Goal: Task Accomplishment & Management: Complete application form

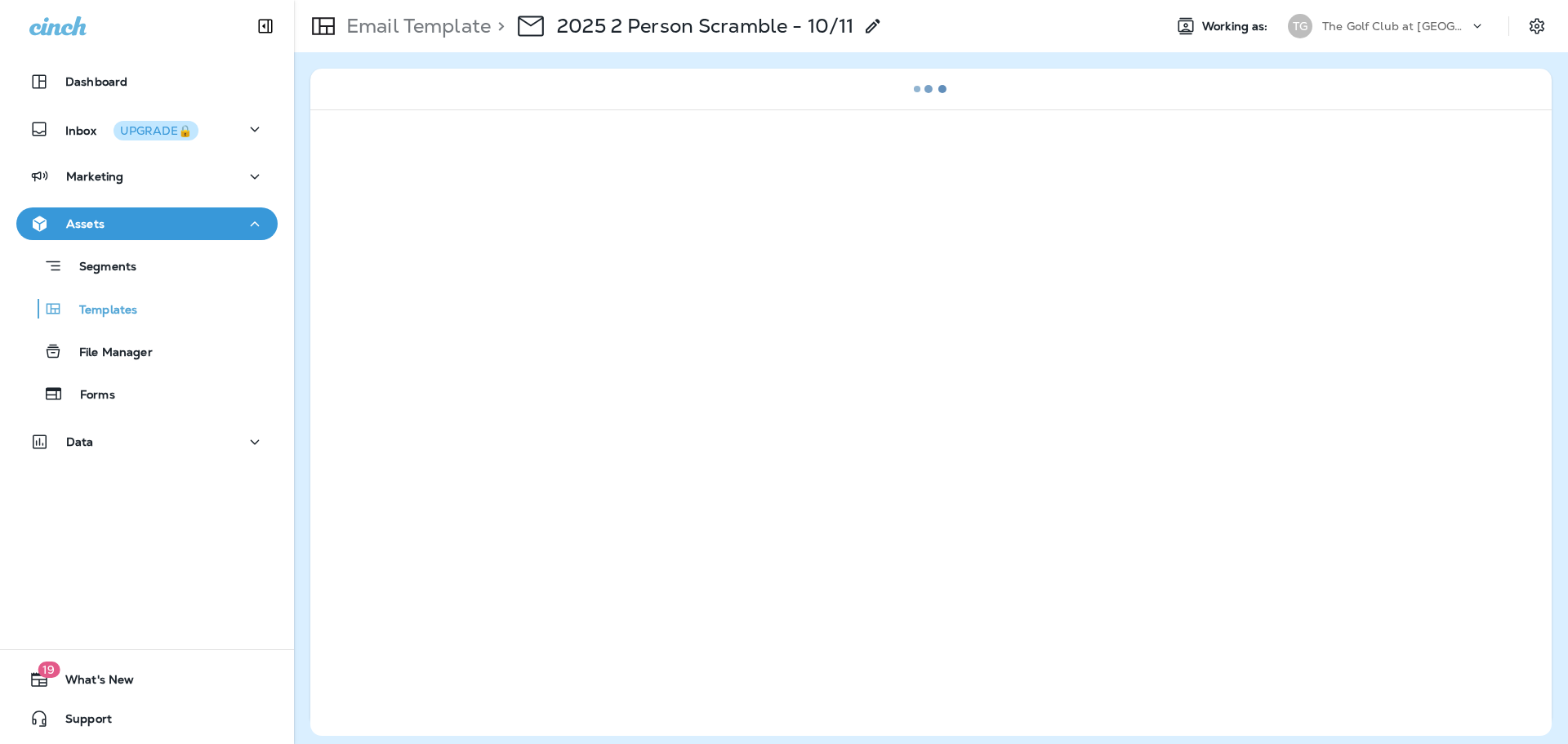
click at [1362, 28] on p "The Golf Club at [GEOGRAPHIC_DATA]" at bounding box center [1395, 26] width 147 height 13
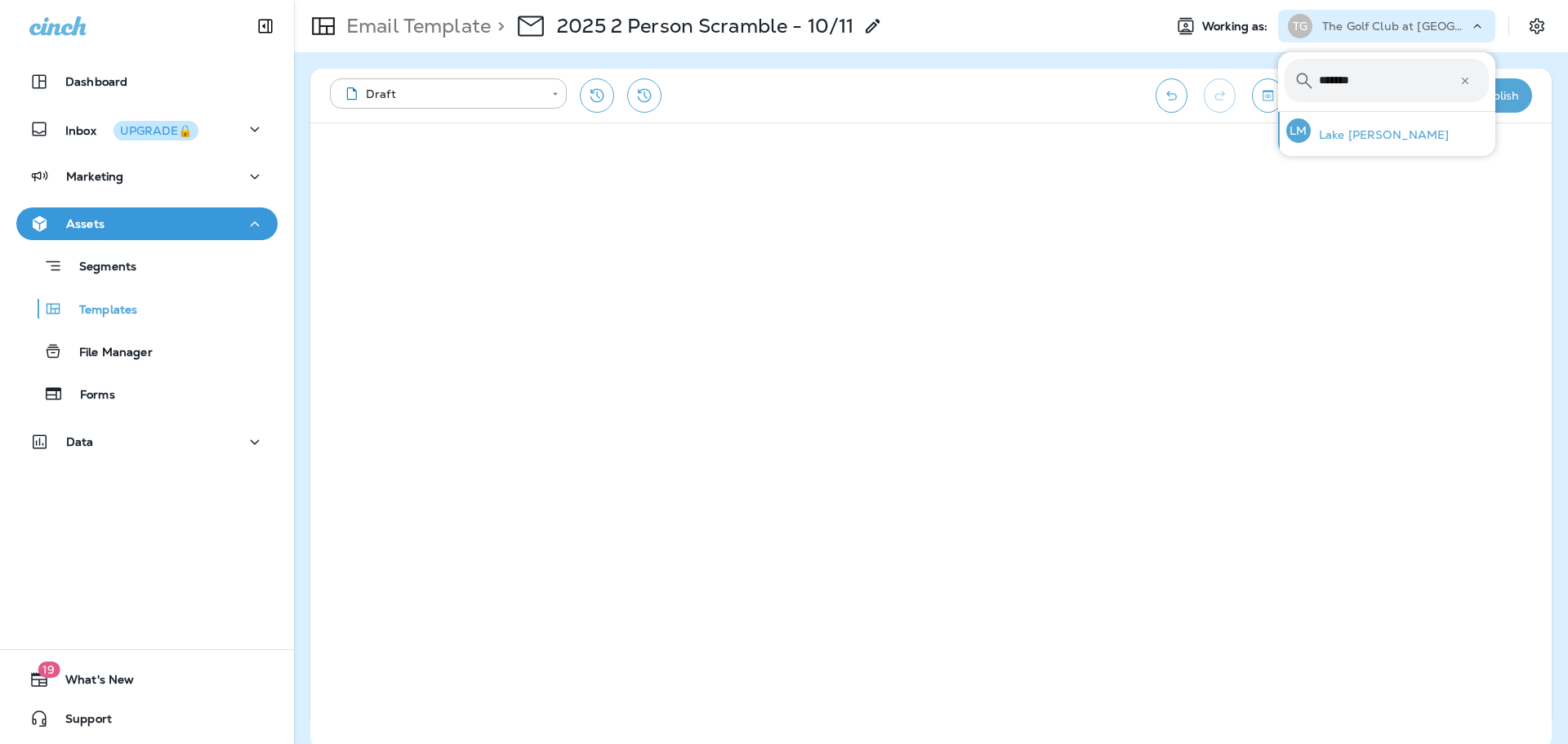
type input "*******"
click at [1400, 120] on div "[PERSON_NAME] [PERSON_NAME]" at bounding box center [1368, 130] width 176 height 38
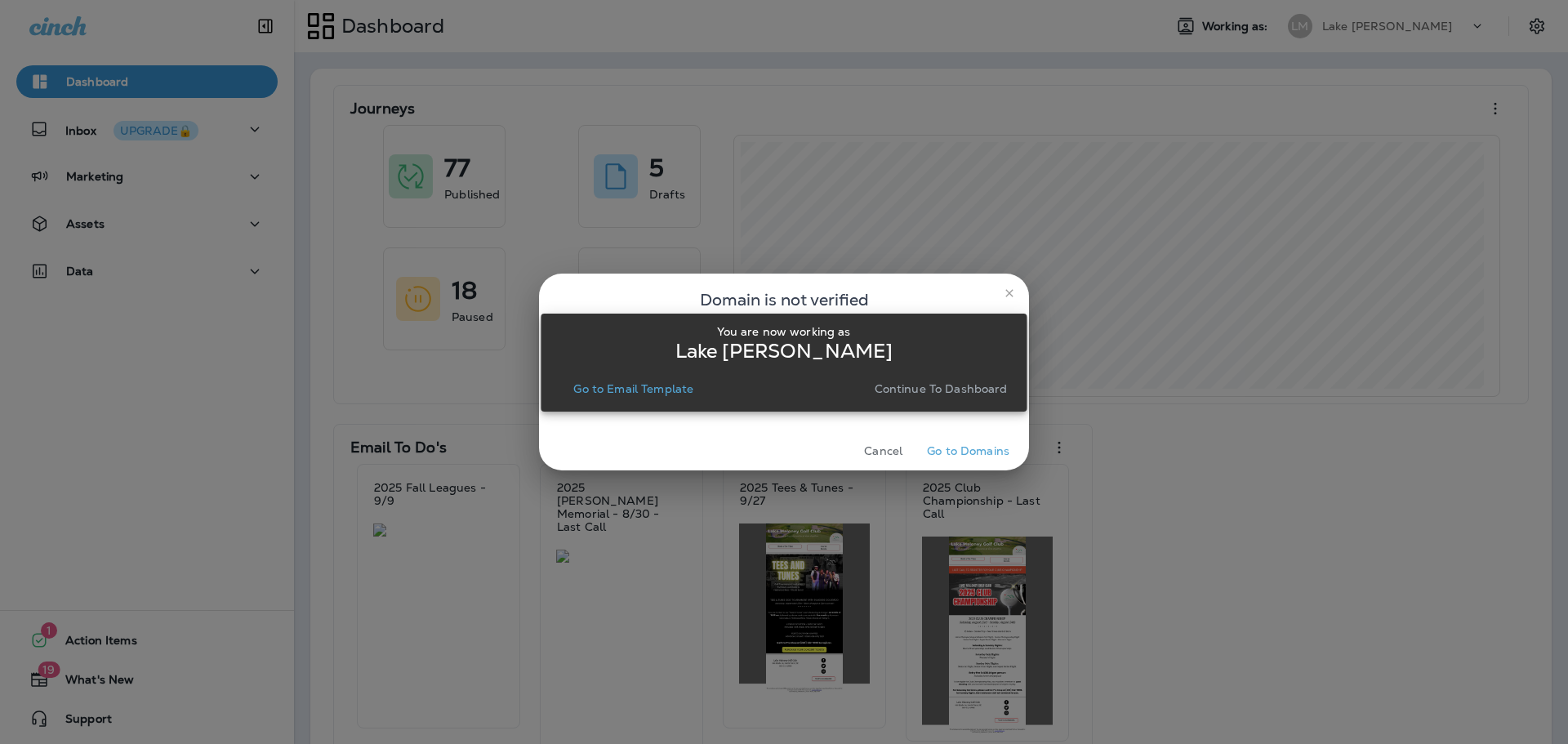
click at [625, 383] on p "Go to Email Template" at bounding box center [633, 389] width 120 height 13
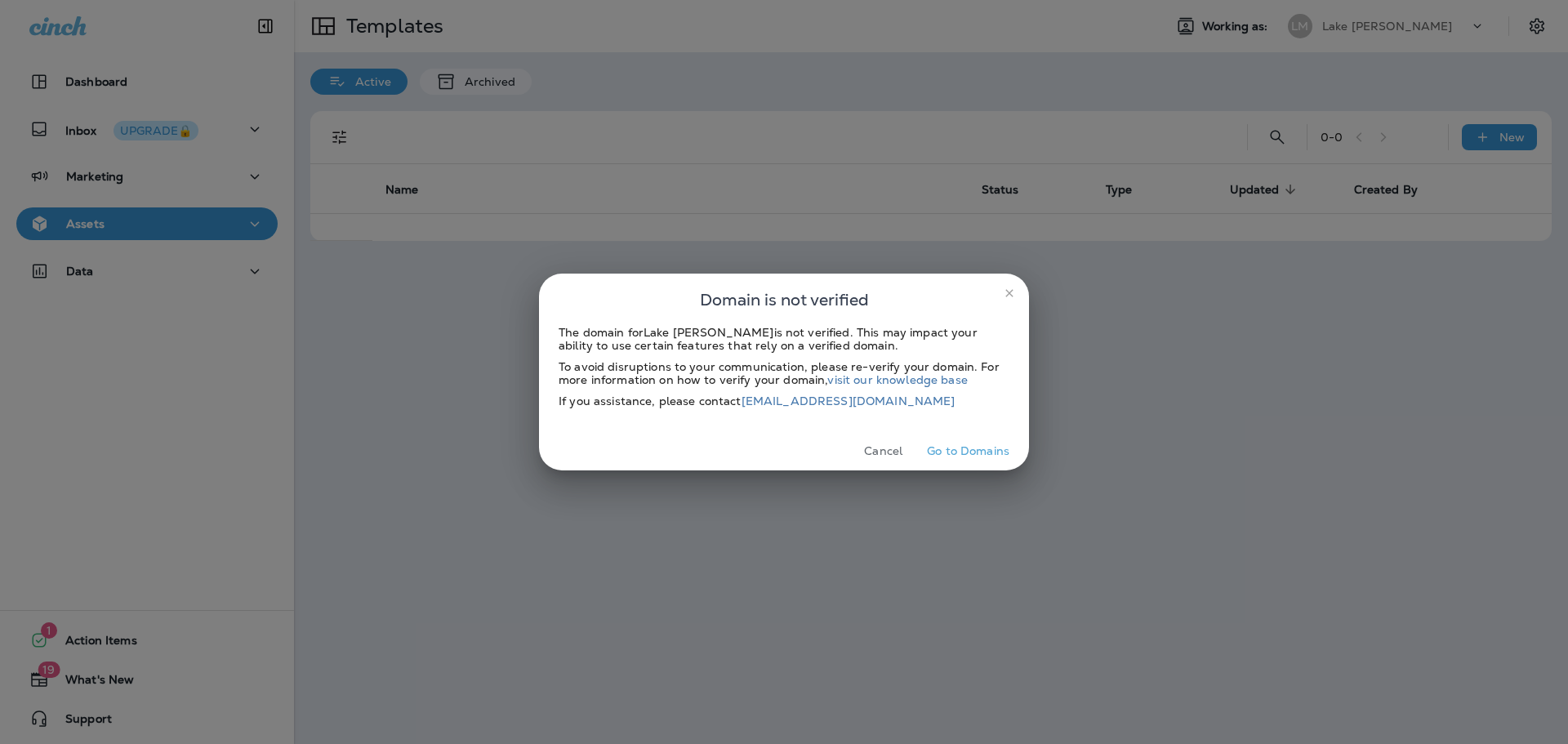
click at [888, 455] on button "Cancel" at bounding box center [882, 451] width 61 height 25
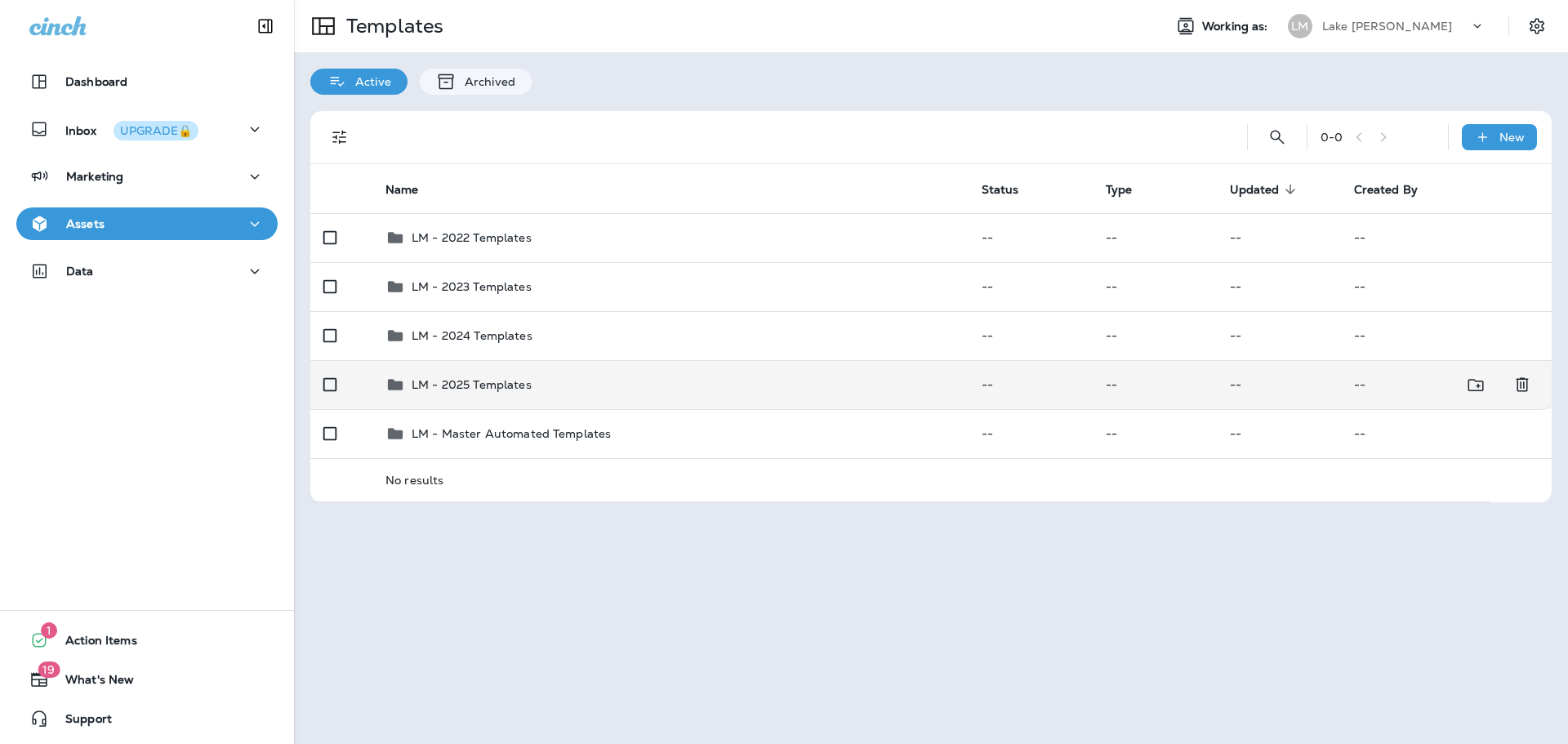
click at [473, 402] on td "LM - 2025 Templates" at bounding box center [671, 385] width 596 height 49
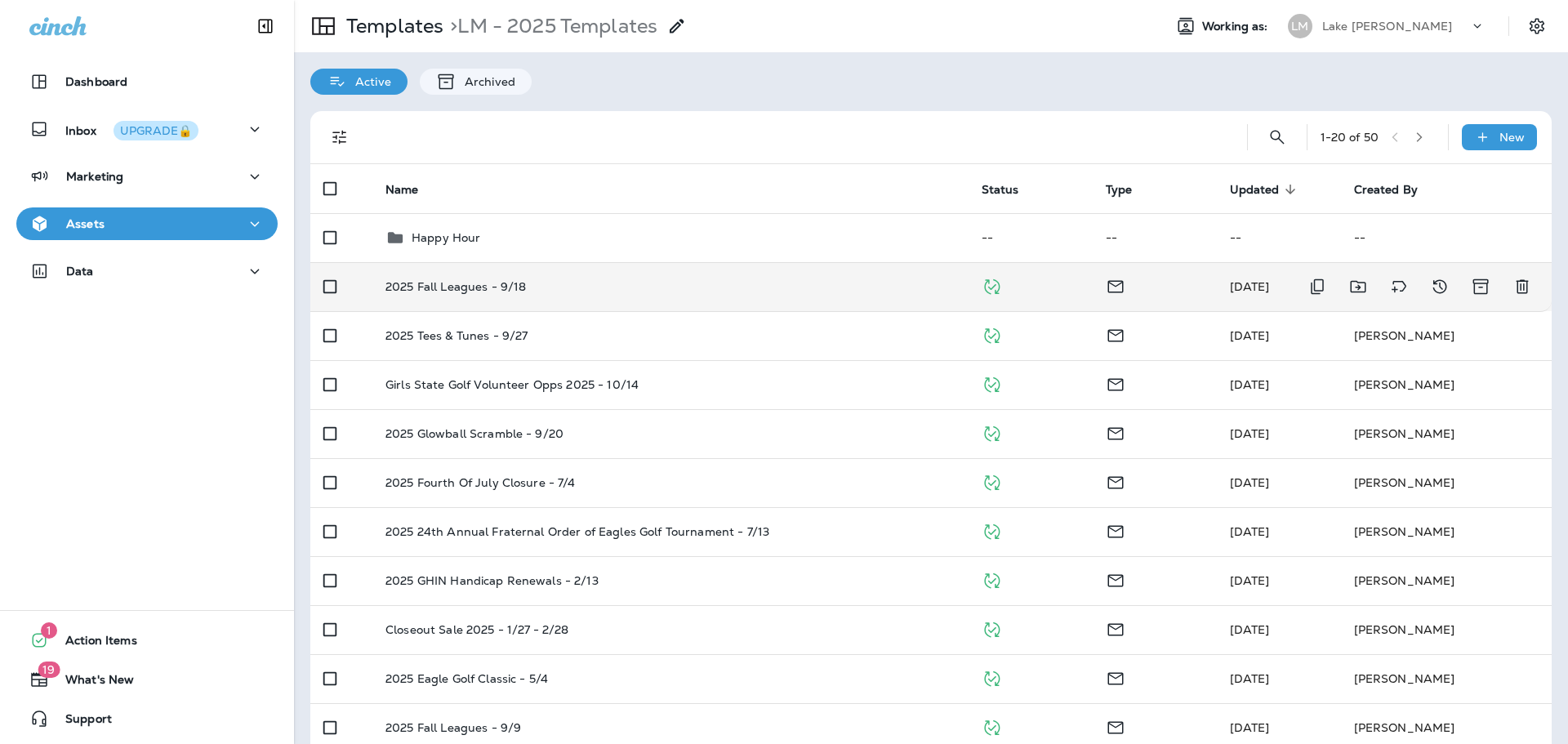
click at [565, 296] on td "2025 Fall Leagues - 9/18" at bounding box center [671, 287] width 596 height 49
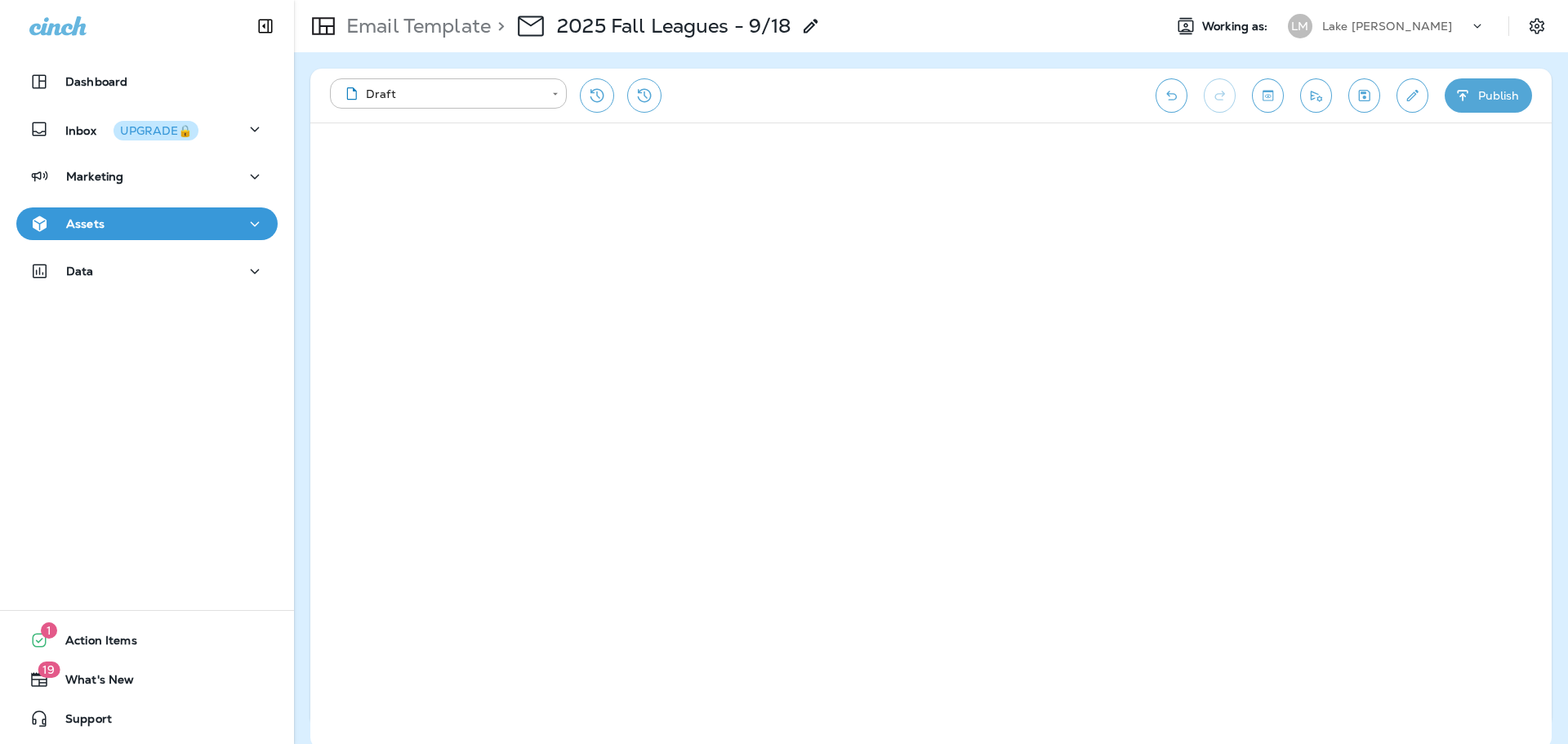
click at [1357, 35] on div "Lake [PERSON_NAME]" at bounding box center [1395, 26] width 147 height 24
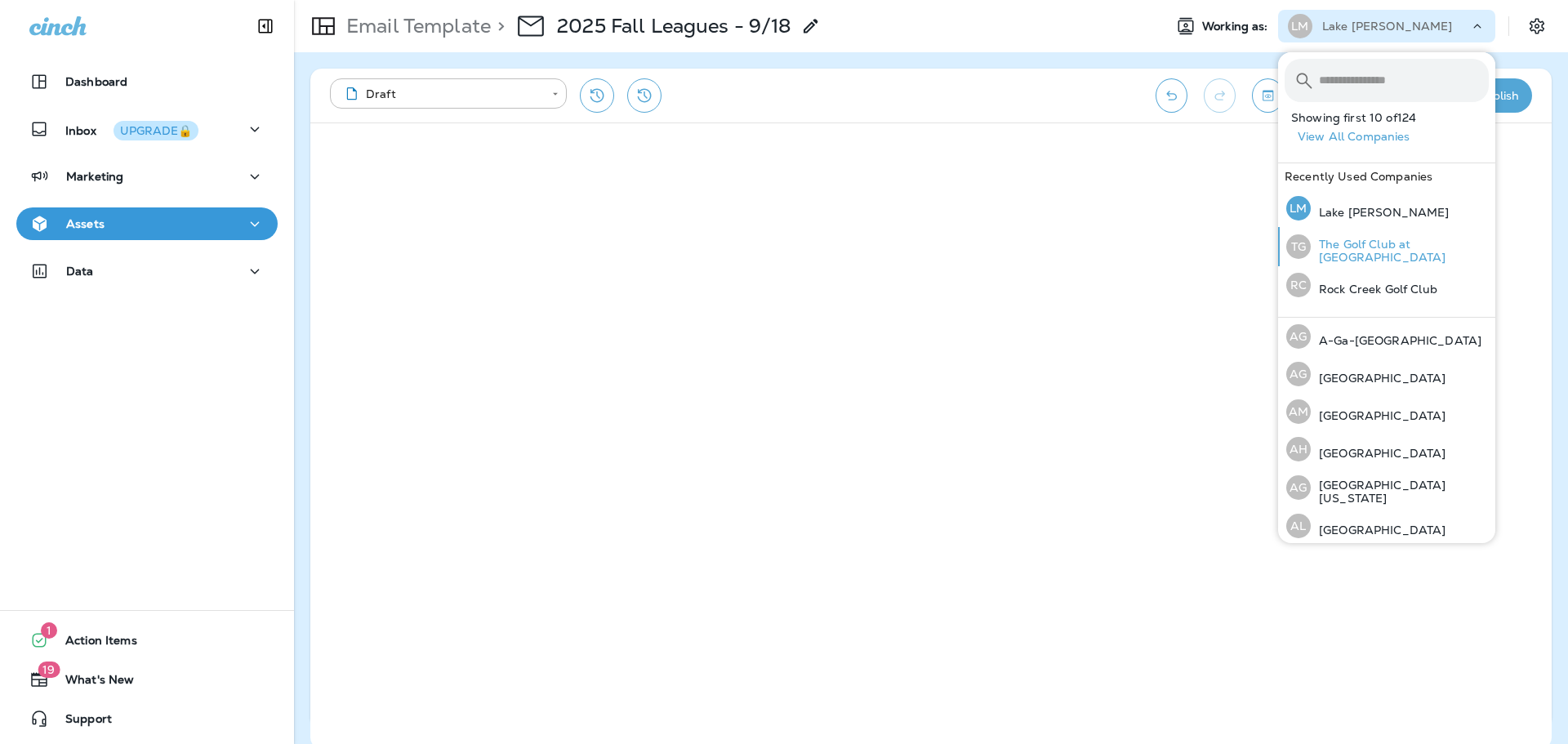
click at [1387, 248] on p "The Golf Club at [GEOGRAPHIC_DATA]" at bounding box center [1400, 251] width 178 height 26
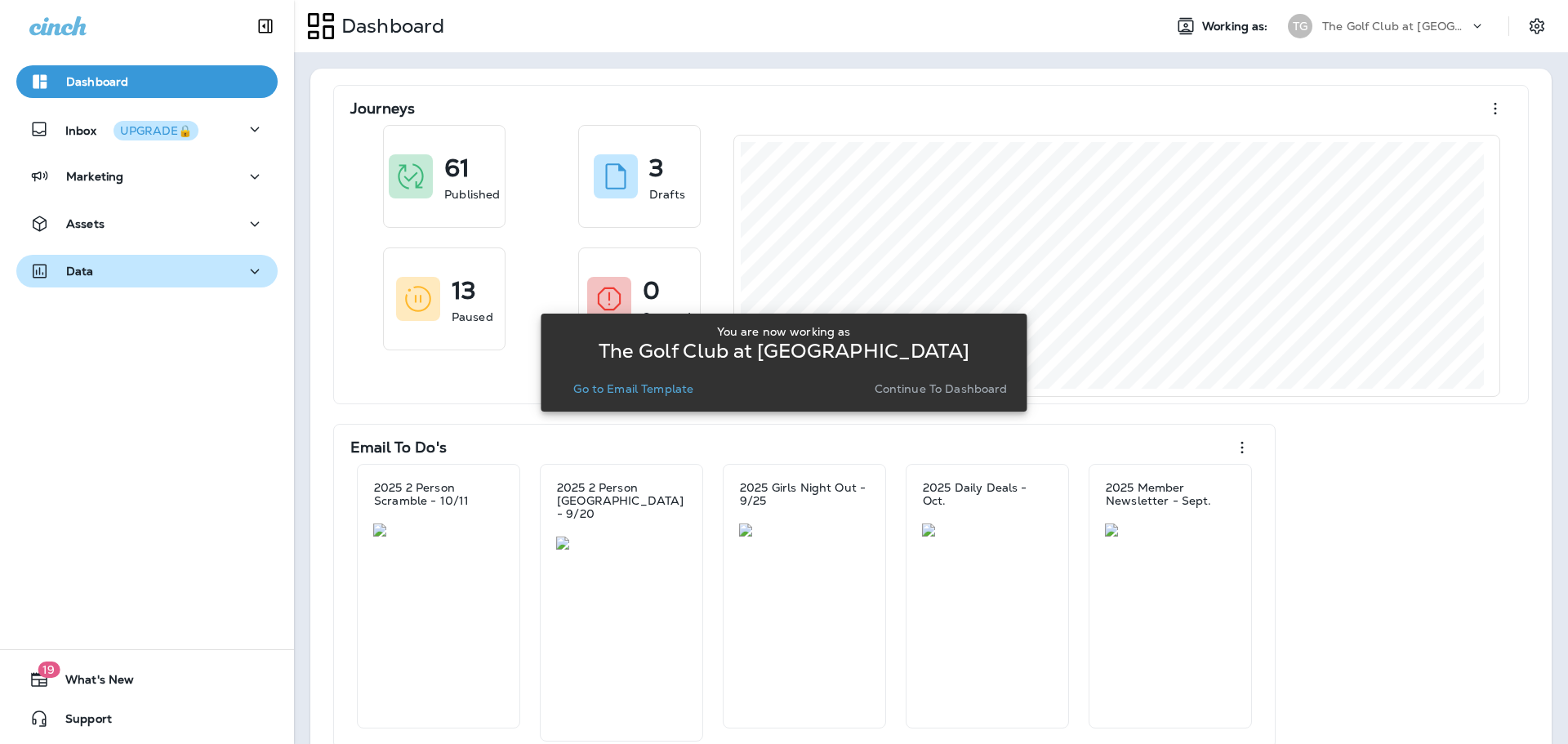
drag, startPoint x: 641, startPoint y: 393, endPoint x: 237, endPoint y: 275, distance: 420.9
click at [641, 392] on p "Go to Email Template" at bounding box center [633, 389] width 120 height 13
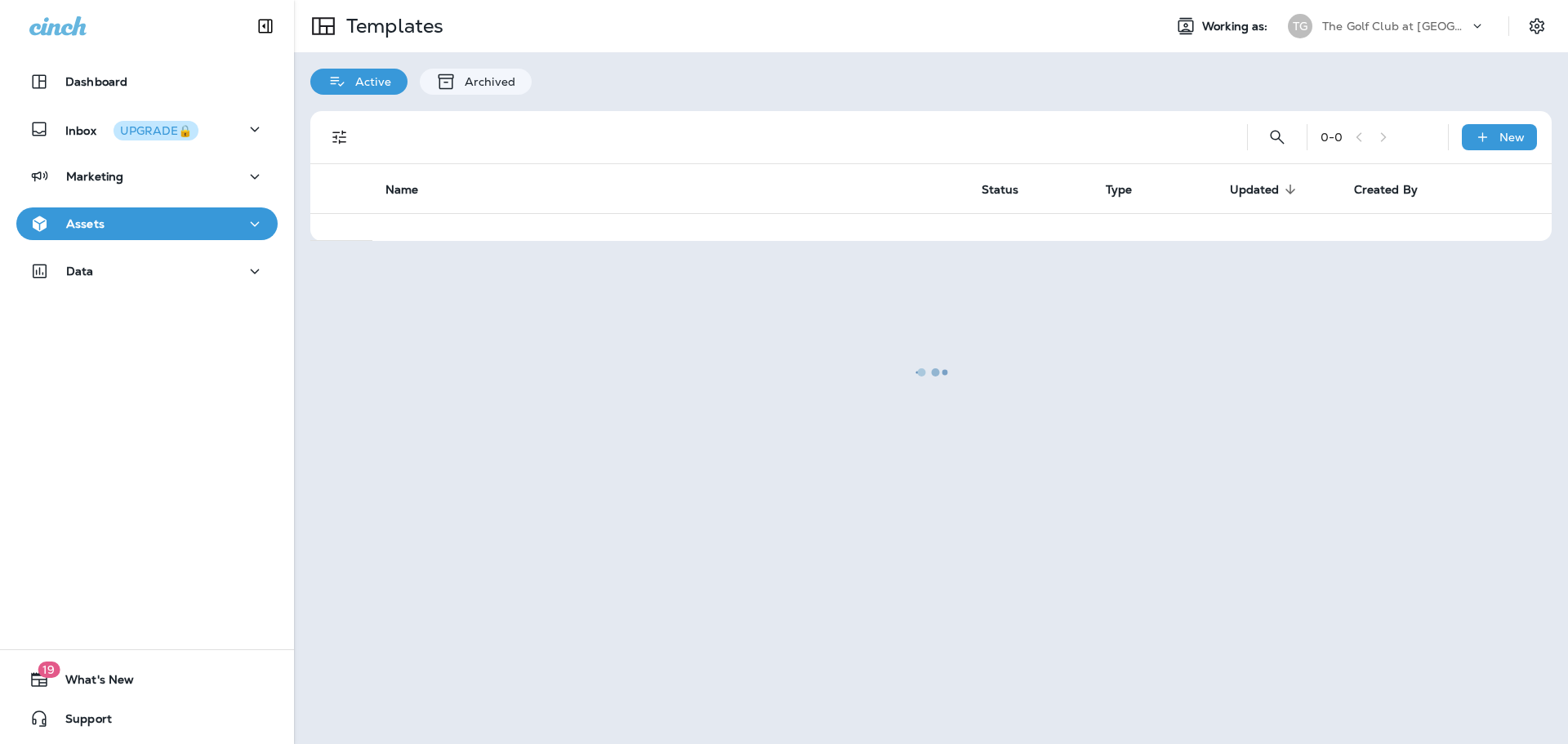
click at [160, 222] on div "Assets" at bounding box center [146, 224] width 235 height 21
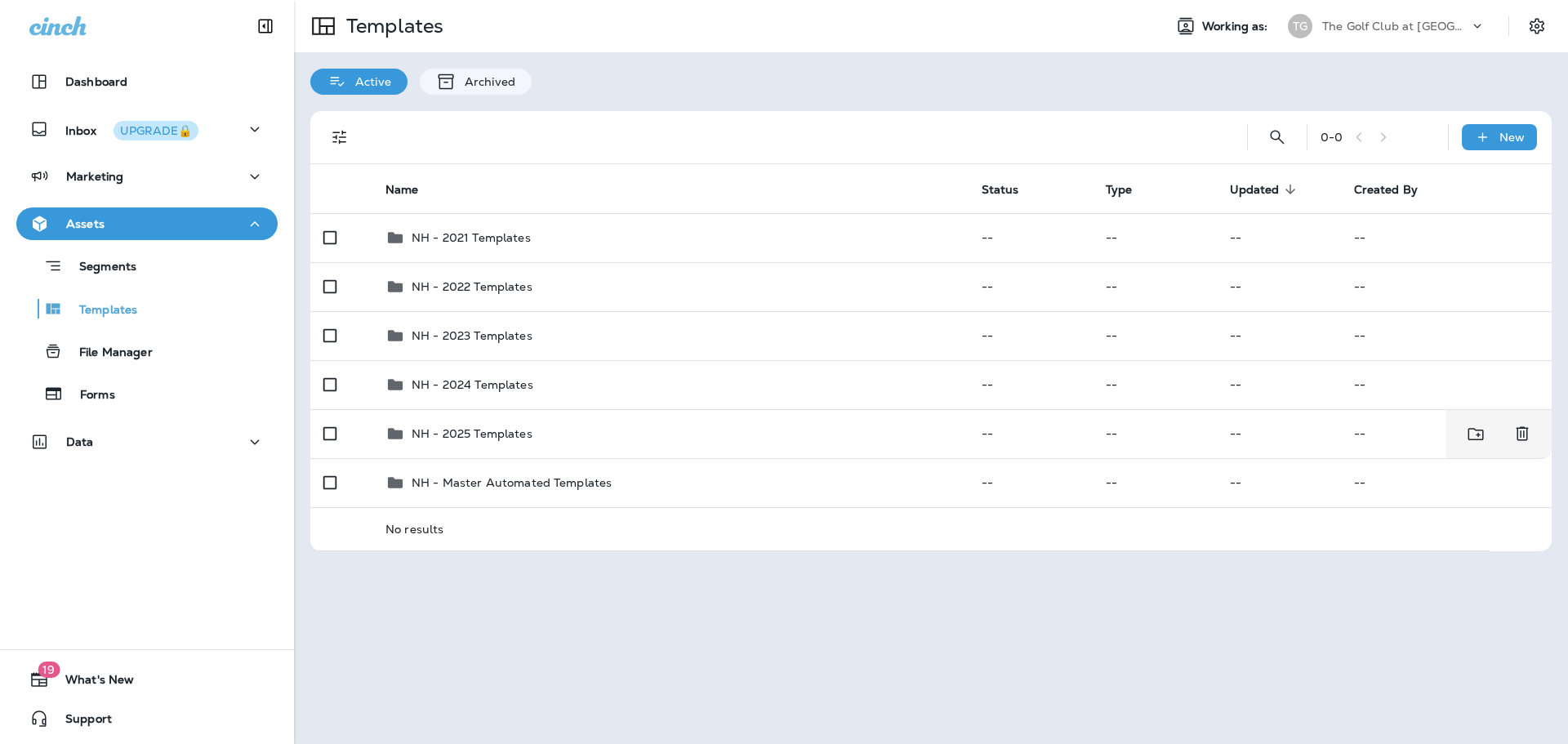
drag, startPoint x: 497, startPoint y: 422, endPoint x: 286, endPoint y: 28, distance: 446.9
click at [497, 422] on td "NH - 2025 Templates" at bounding box center [671, 433] width 596 height 49
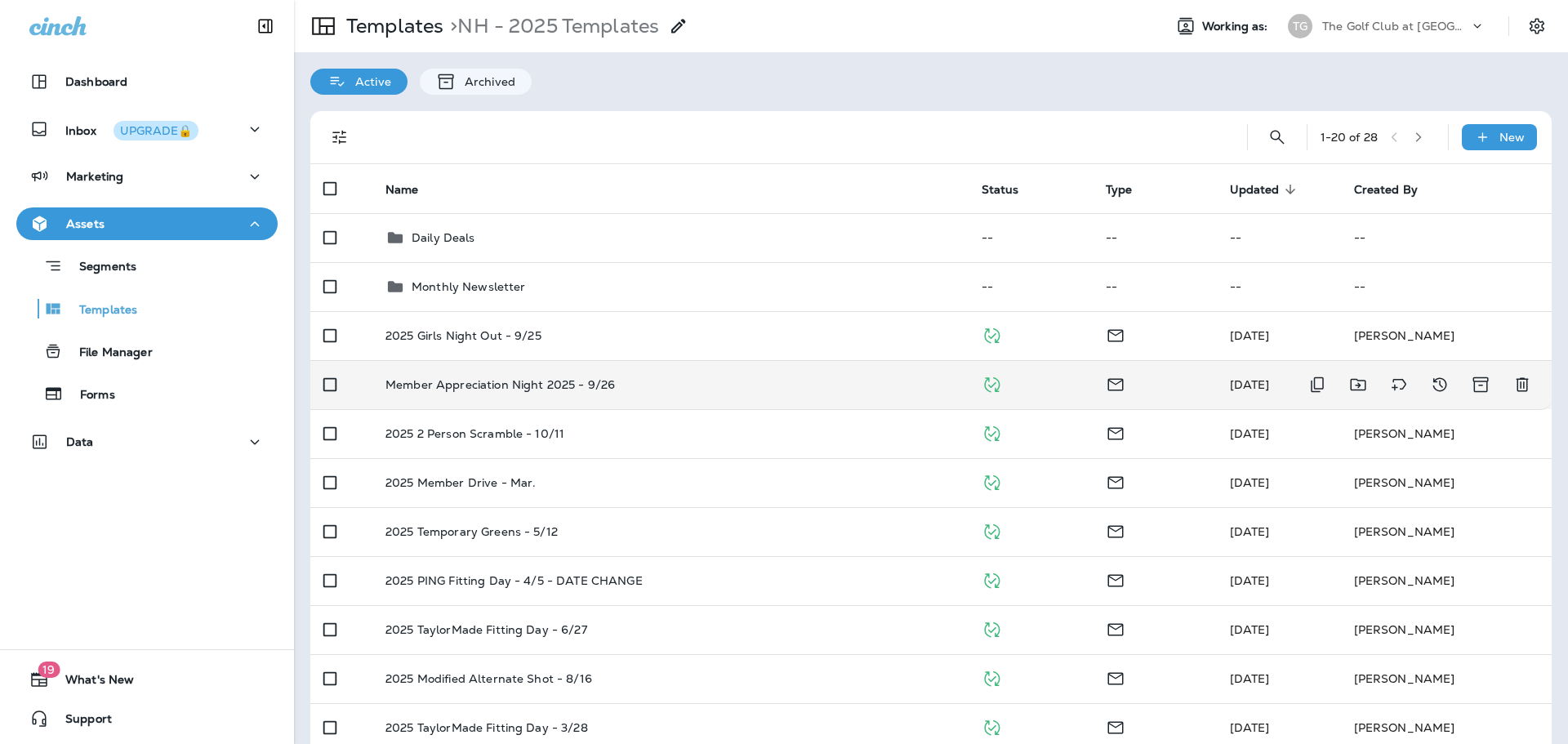
click at [561, 395] on td "Member Appreciation Night 2025 - 9/26" at bounding box center [671, 385] width 596 height 49
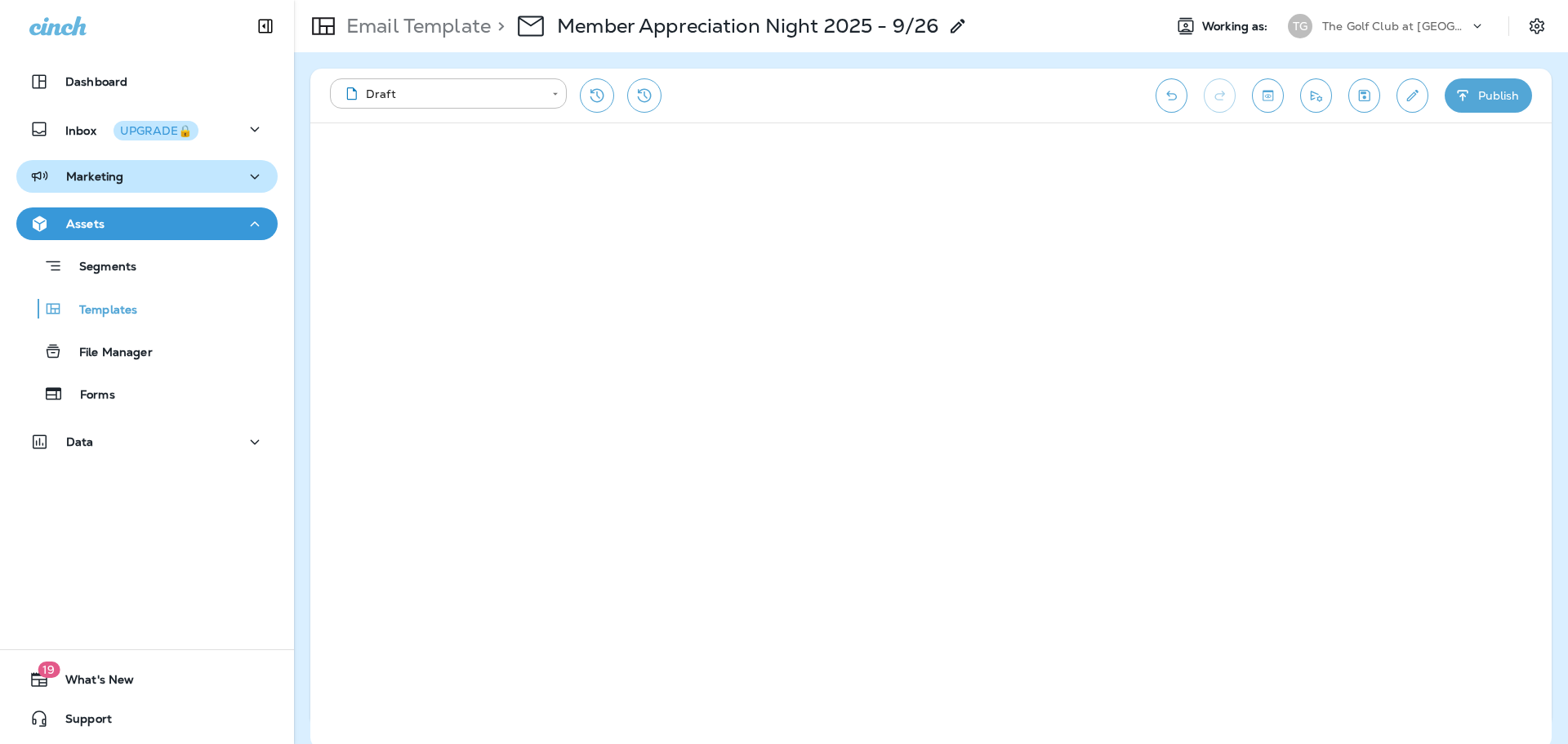
click at [129, 179] on div "Marketing" at bounding box center [146, 177] width 235 height 21
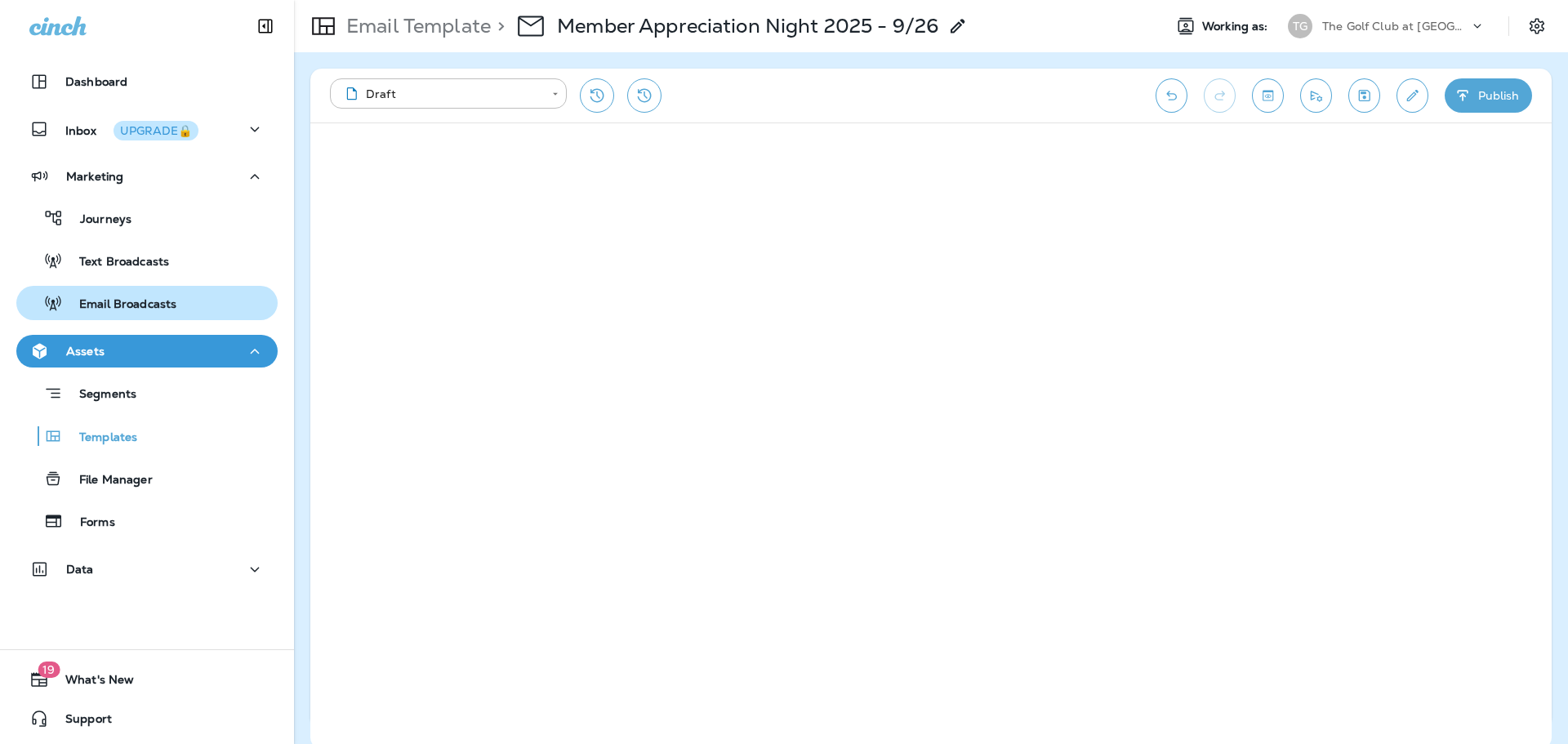
click at [138, 297] on p "Email Broadcasts" at bounding box center [119, 305] width 113 height 16
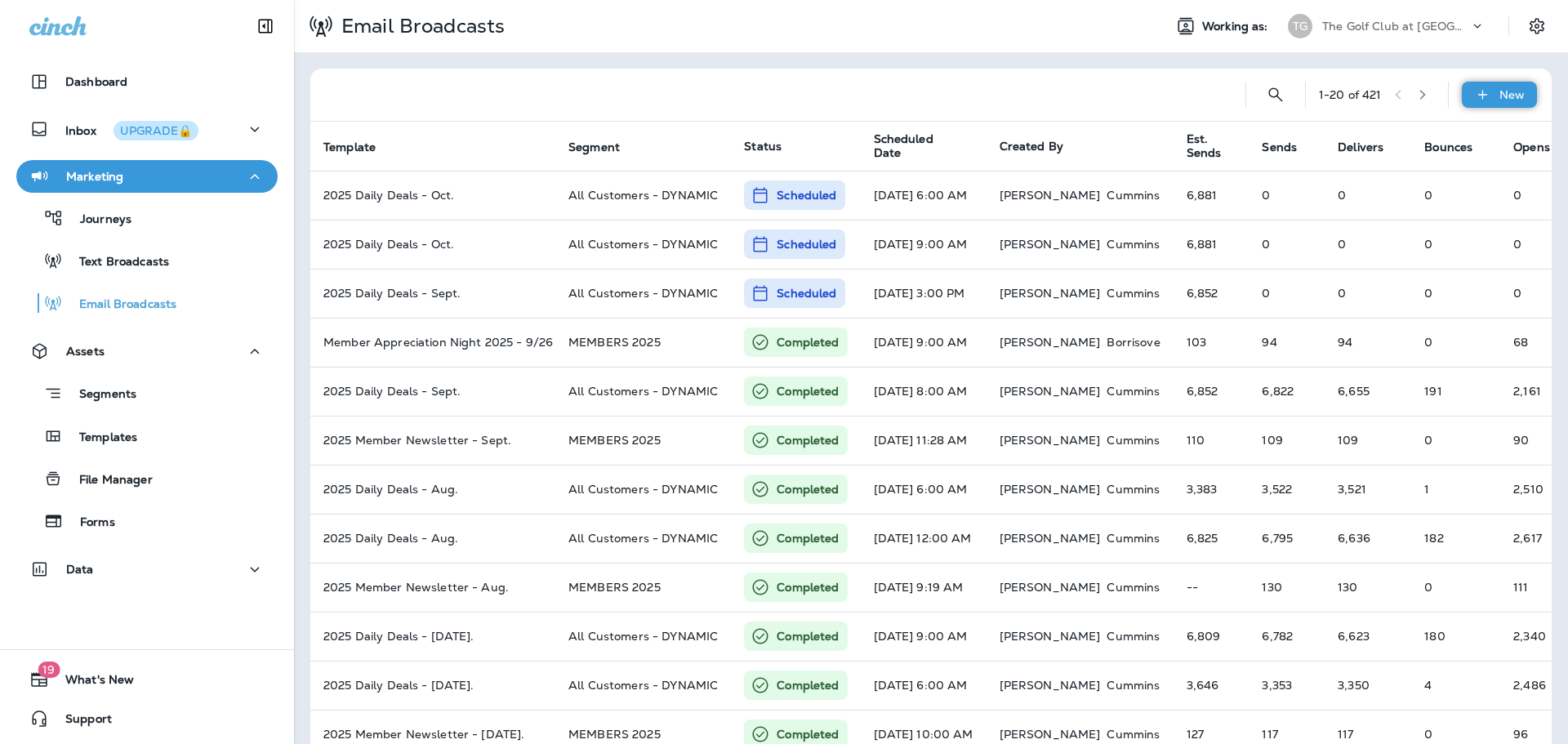
click at [1516, 93] on div "New" at bounding box center [1500, 95] width 75 height 26
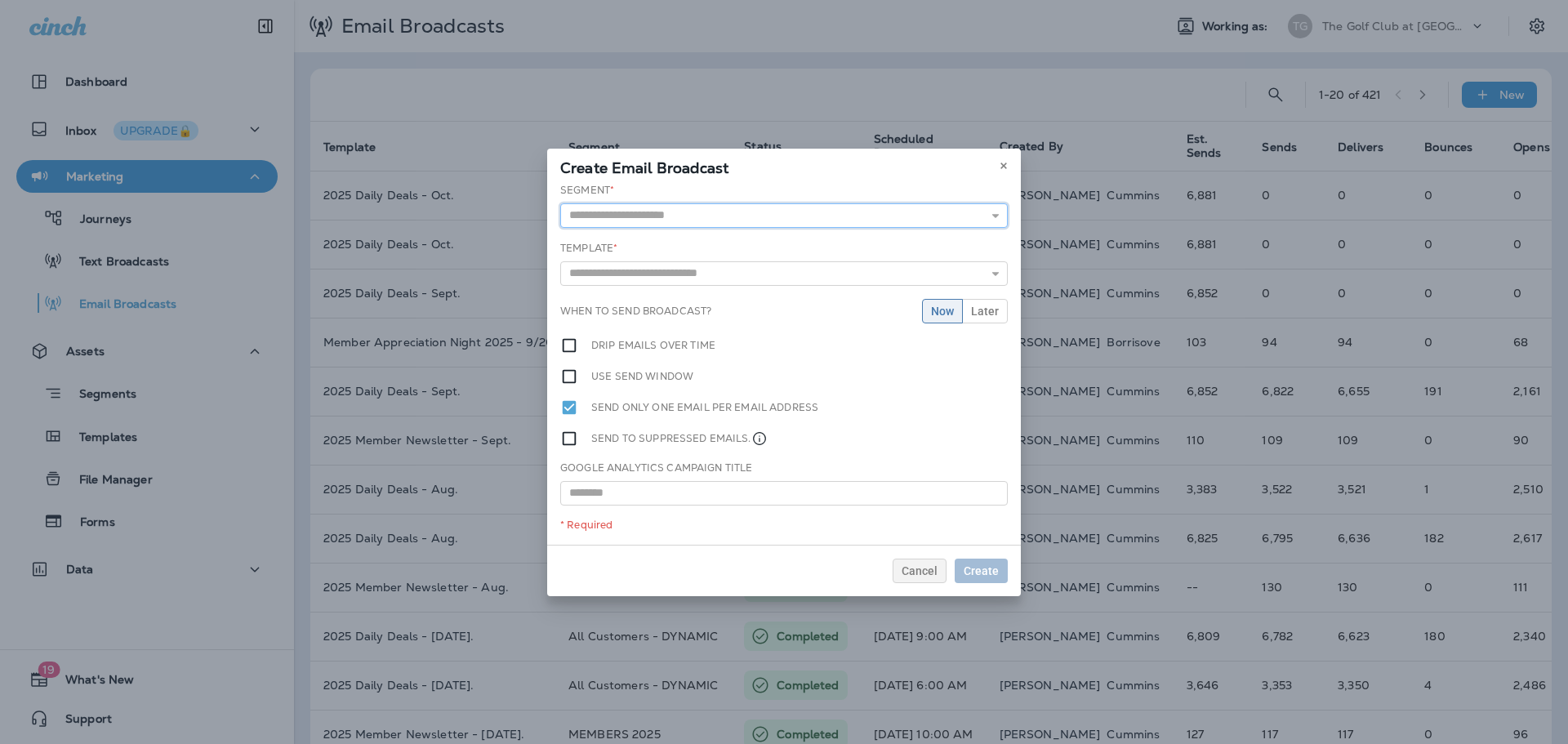
click at [748, 220] on input "text" at bounding box center [783, 216] width 447 height 24
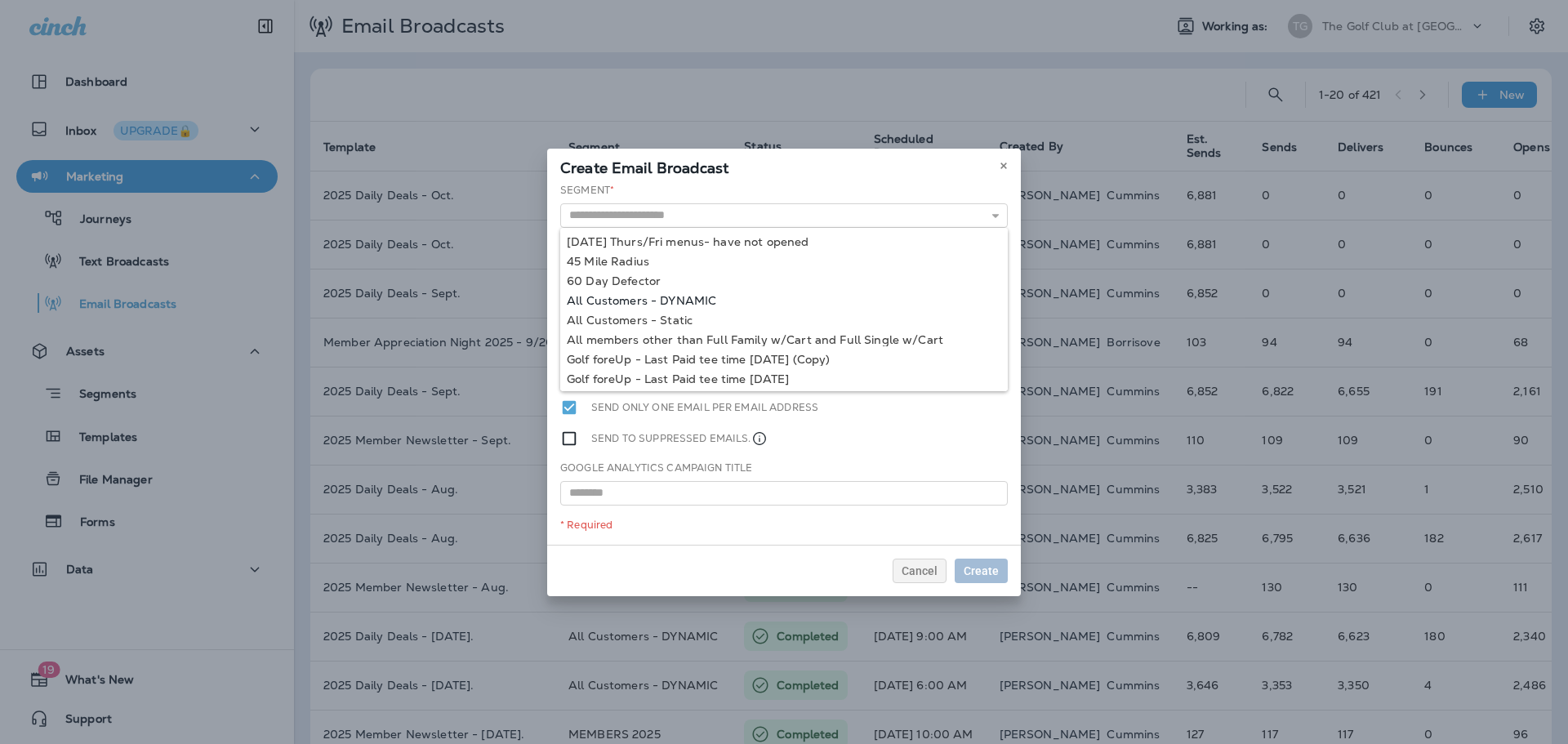
type input "**********"
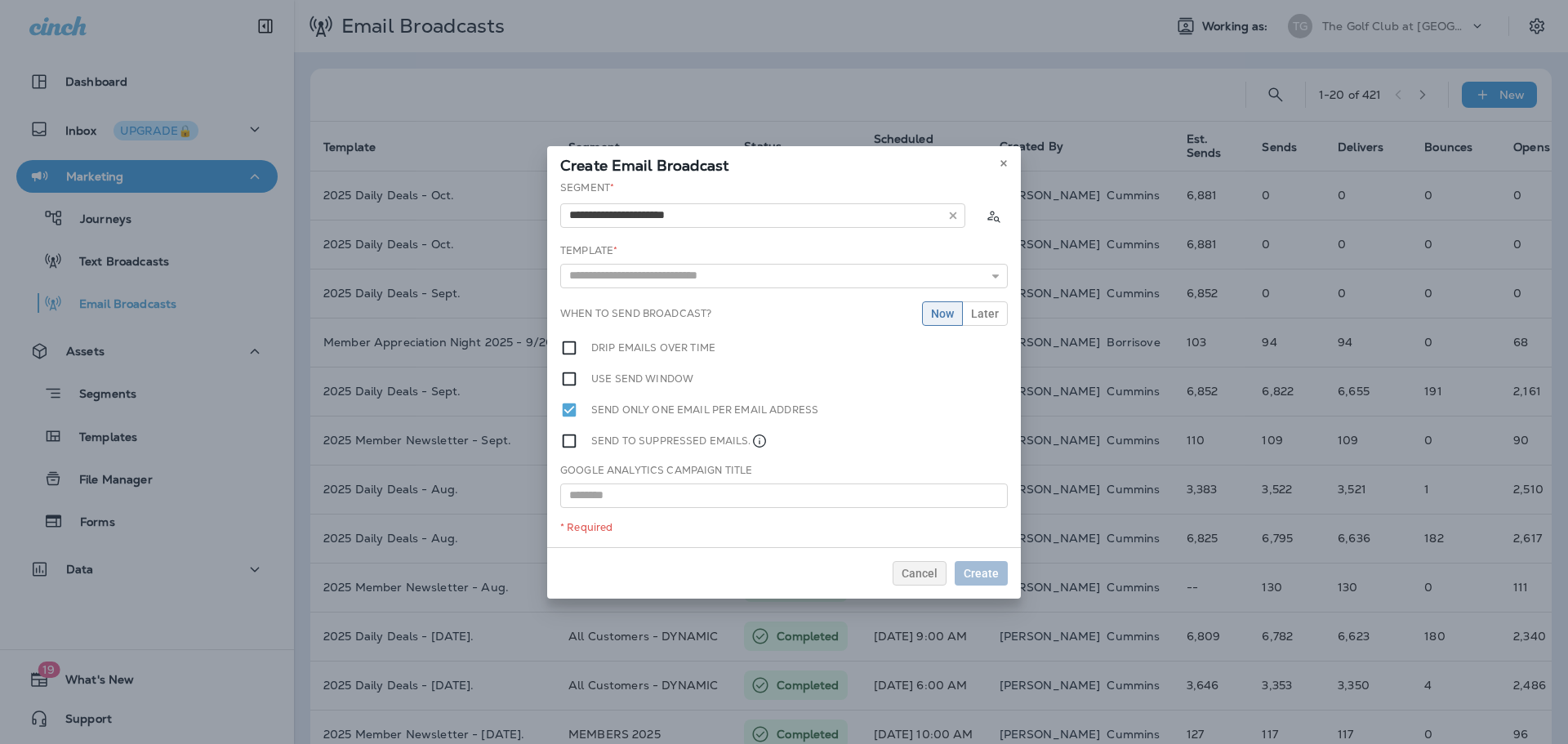
click at [686, 299] on div "**********" at bounding box center [783, 363] width 474 height 367
click at [994, 162] on div "Create Email Broadcast" at bounding box center [783, 163] width 474 height 35
click at [1008, 159] on icon at bounding box center [1003, 163] width 9 height 9
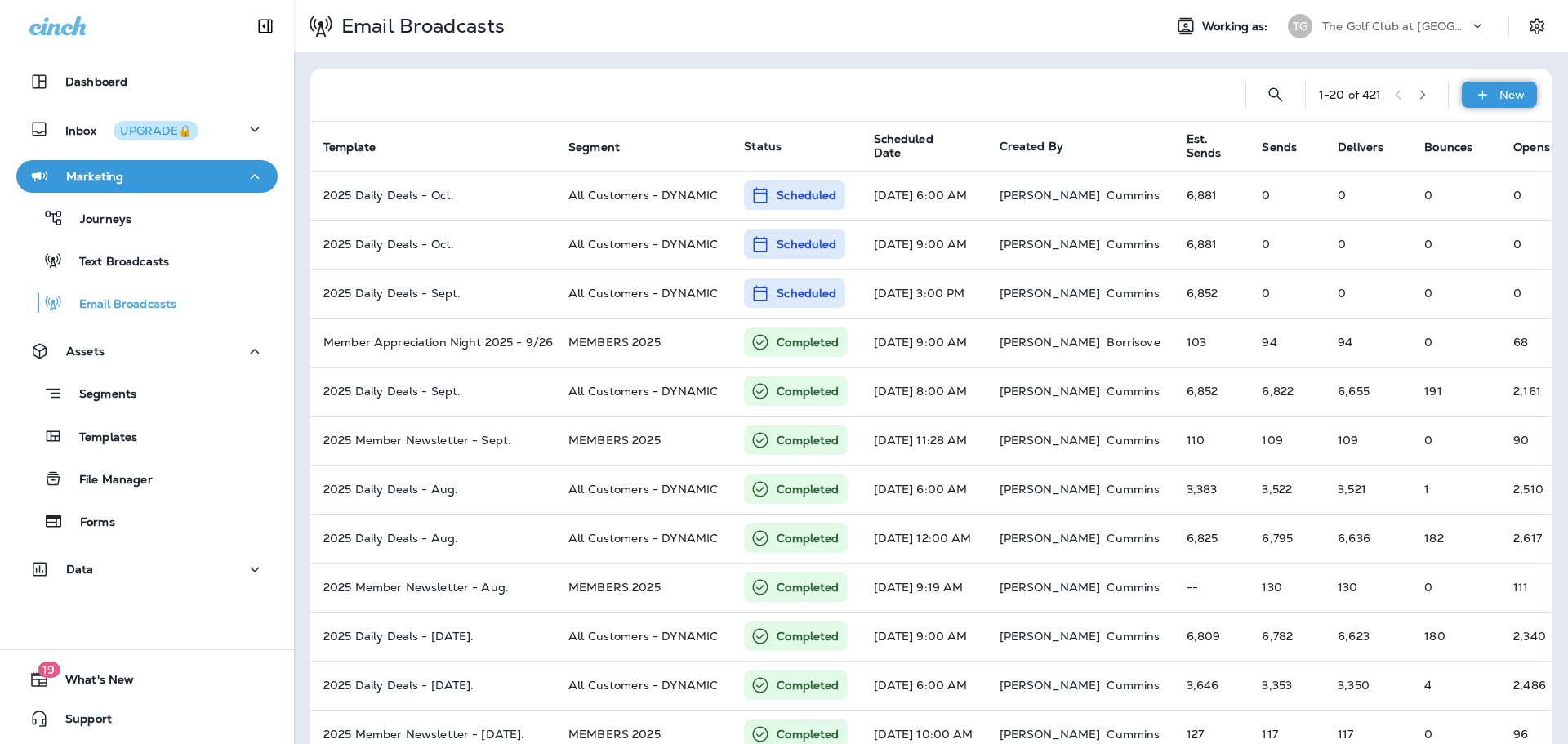
click at [1483, 99] on div "New" at bounding box center [1500, 95] width 75 height 26
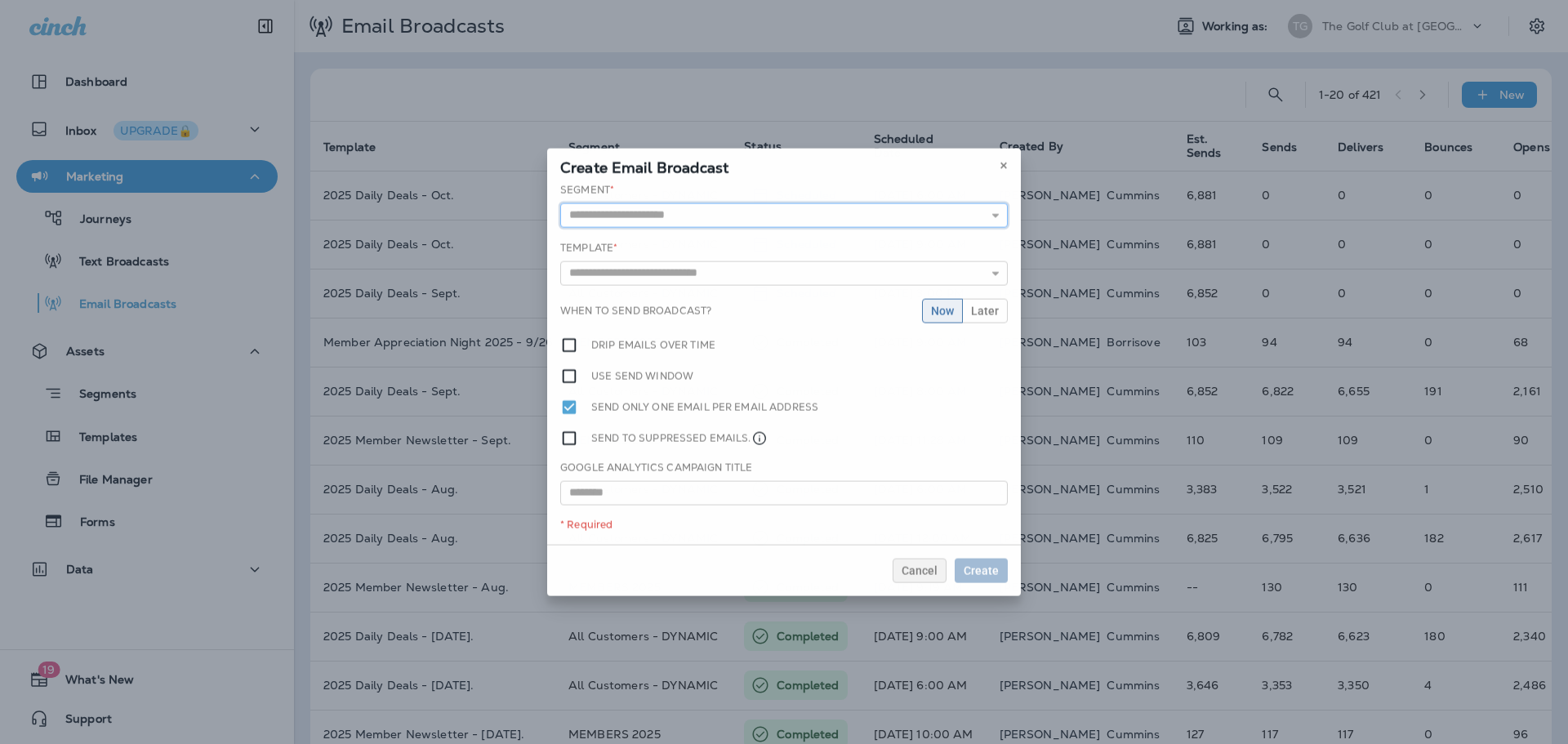
click at [633, 205] on input "text" at bounding box center [783, 215] width 447 height 24
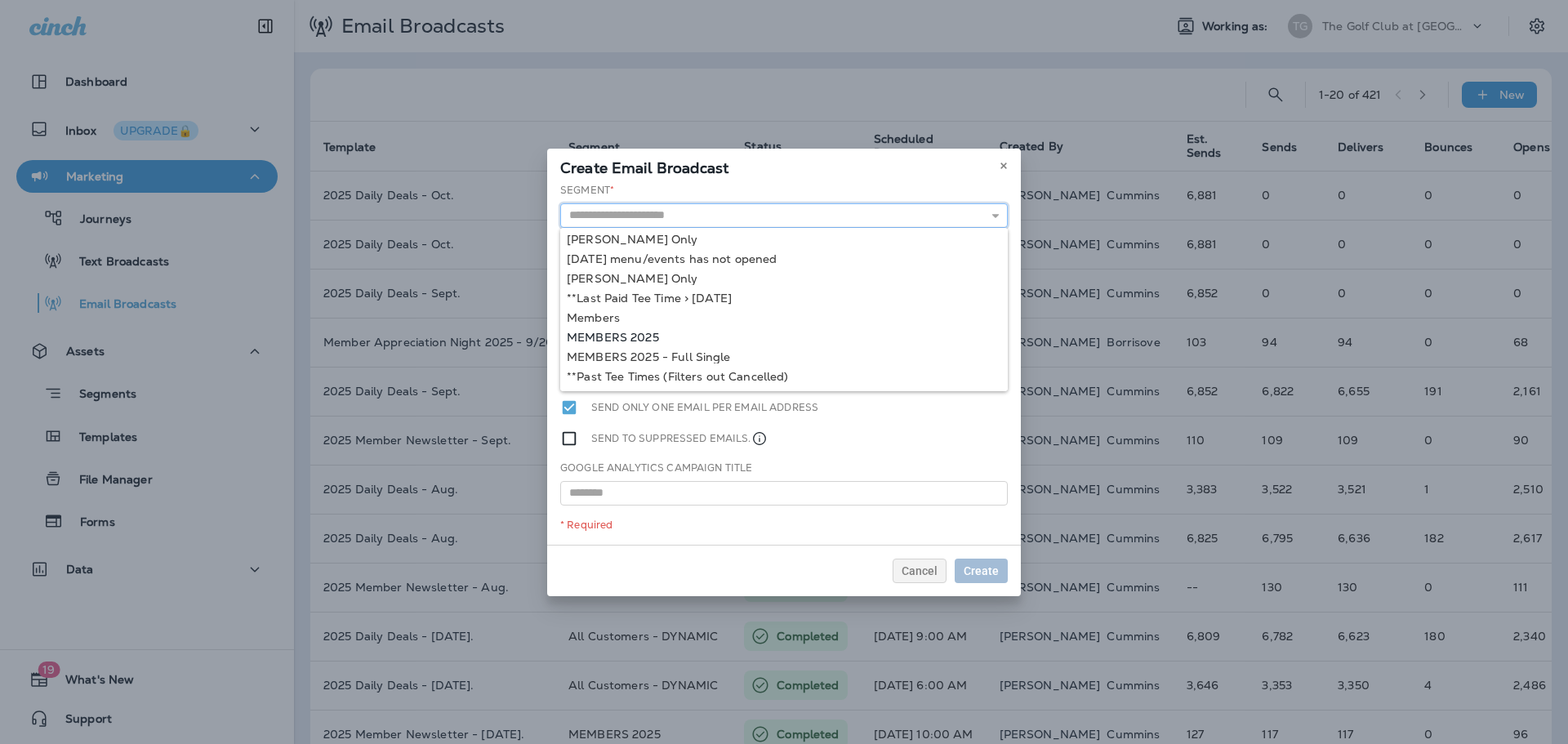
scroll to position [205, 0]
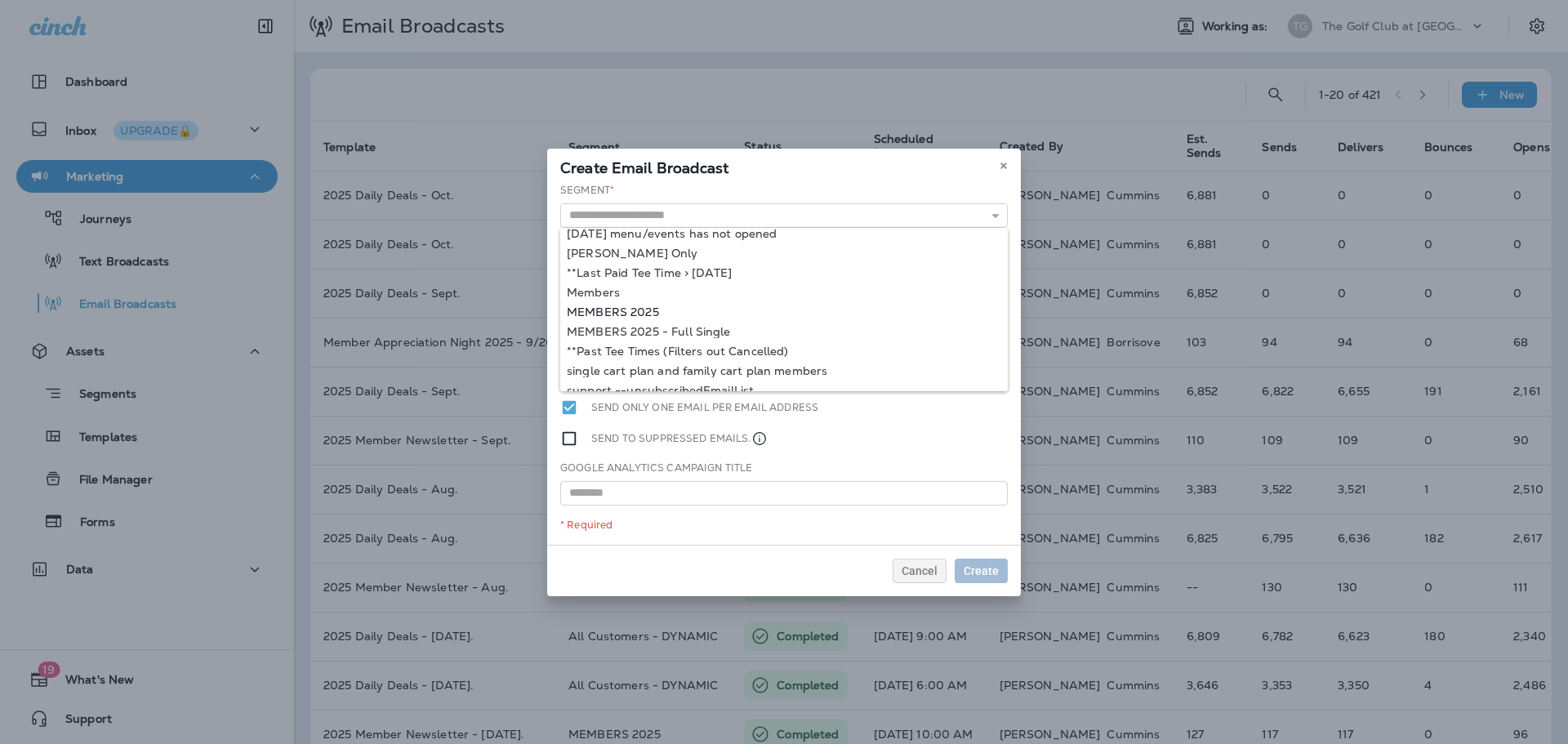
type input "**********"
click at [622, 307] on div "**********" at bounding box center [783, 364] width 474 height 362
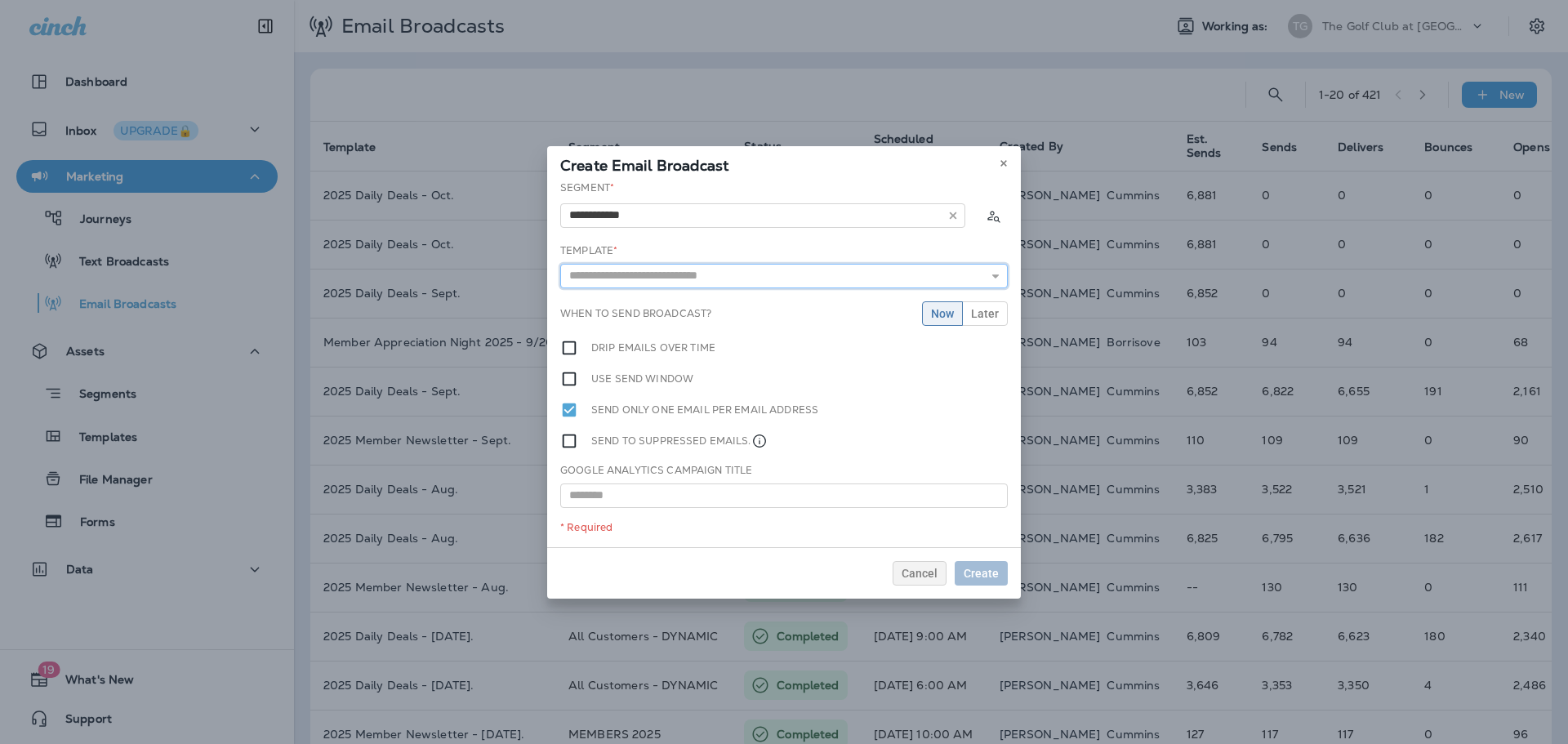
click at [883, 281] on input "text" at bounding box center [783, 276] width 447 height 24
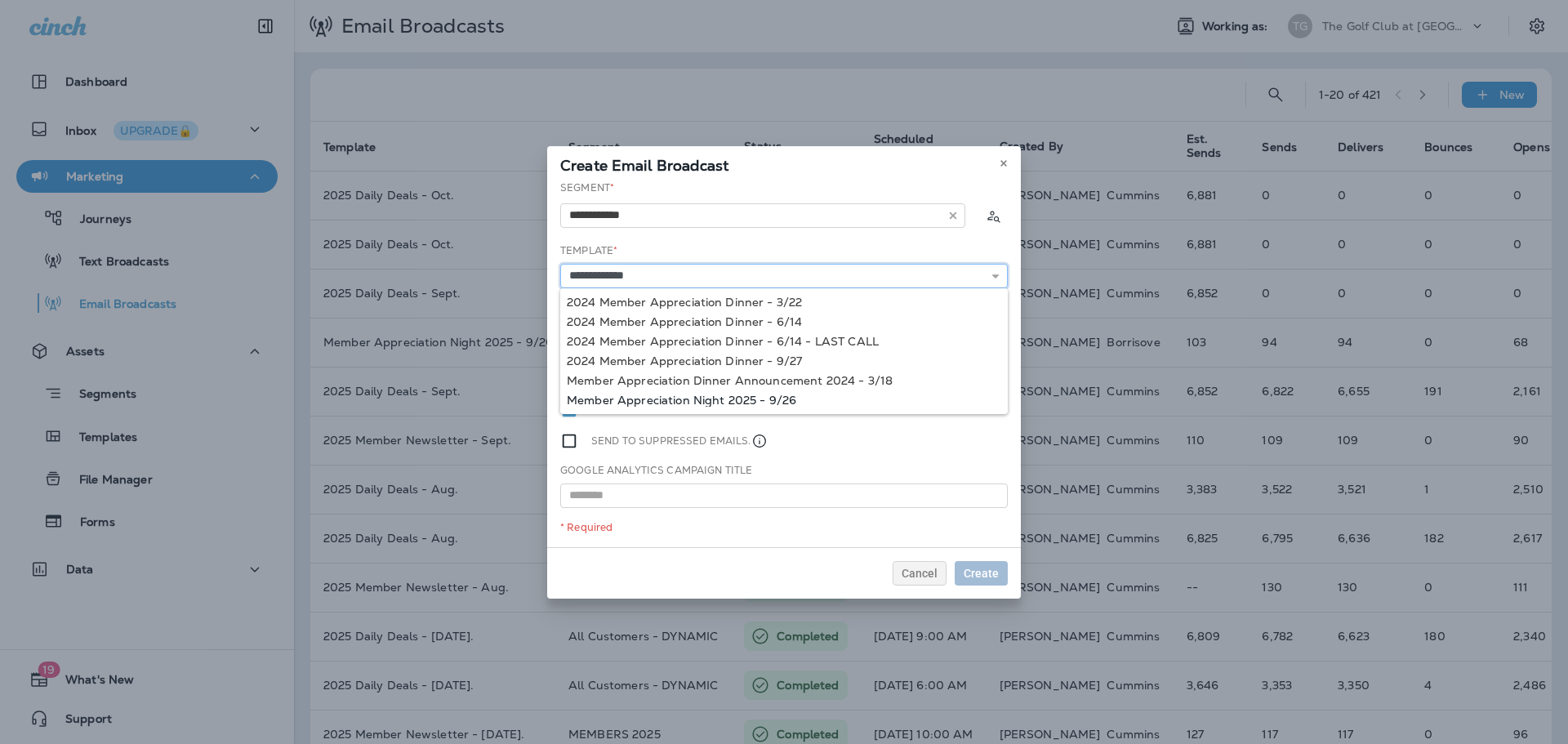
type input "**********"
click at [777, 398] on div "**********" at bounding box center [783, 363] width 474 height 367
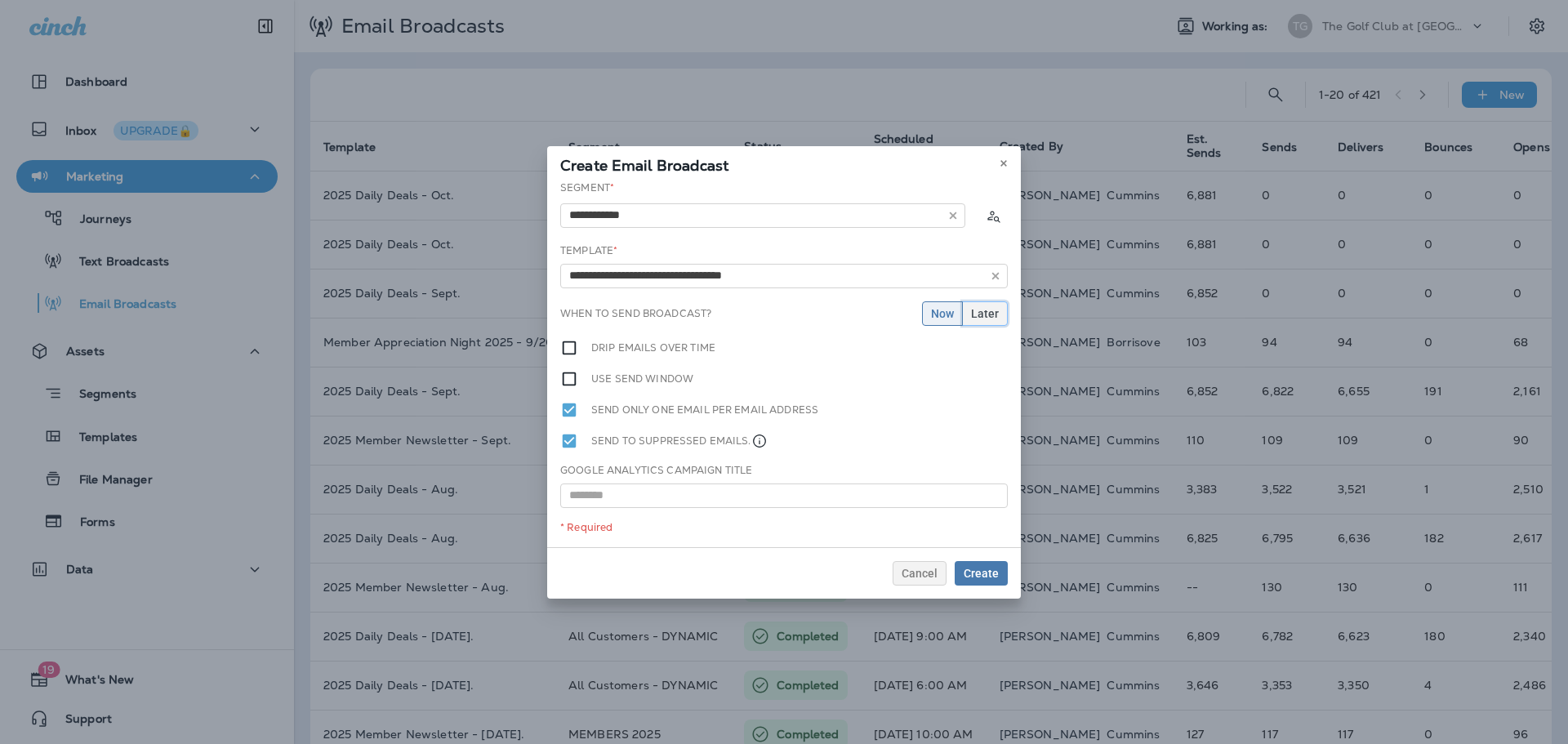
click at [989, 318] on span "Later" at bounding box center [985, 313] width 28 height 11
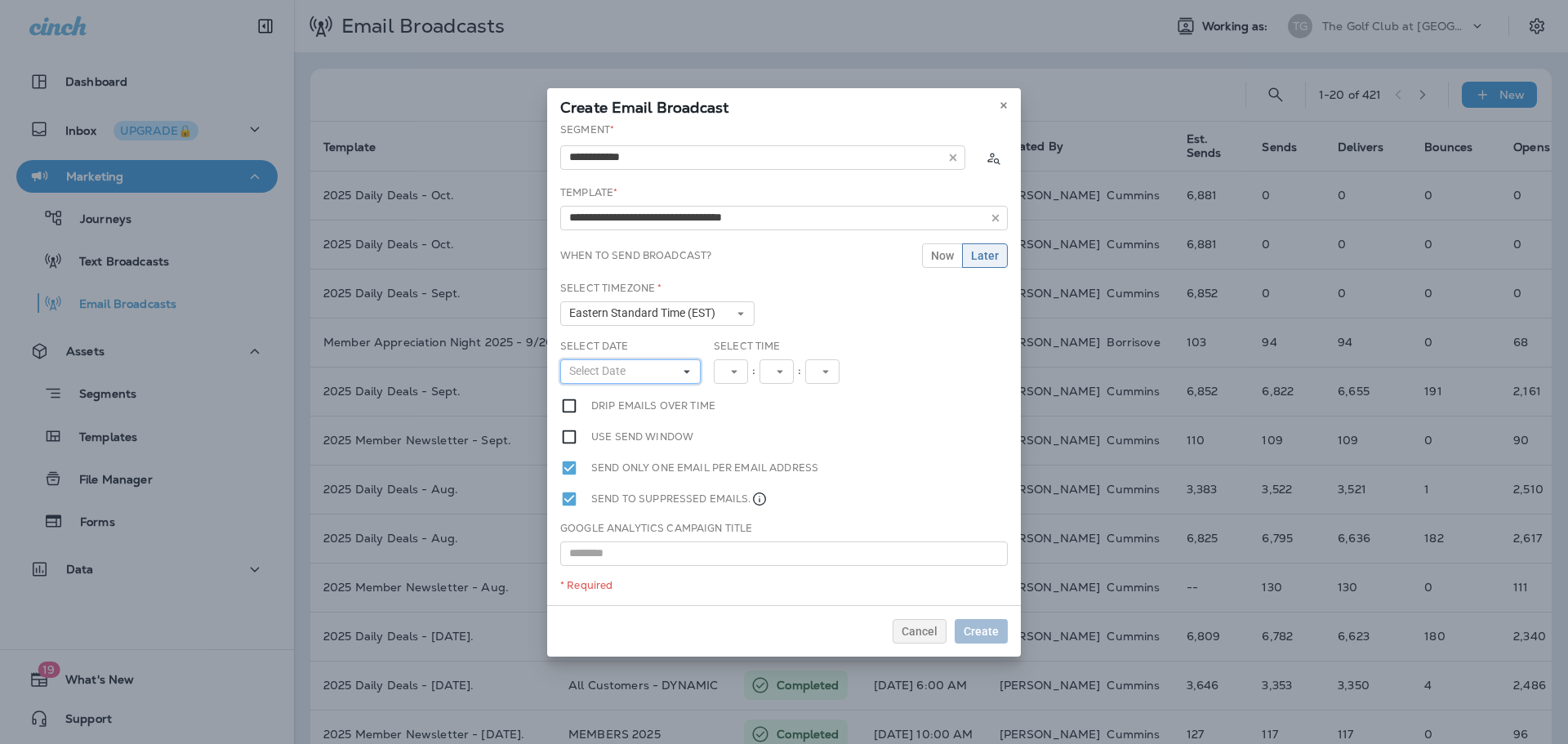
click at [627, 372] on span "Select Date" at bounding box center [600, 371] width 63 height 14
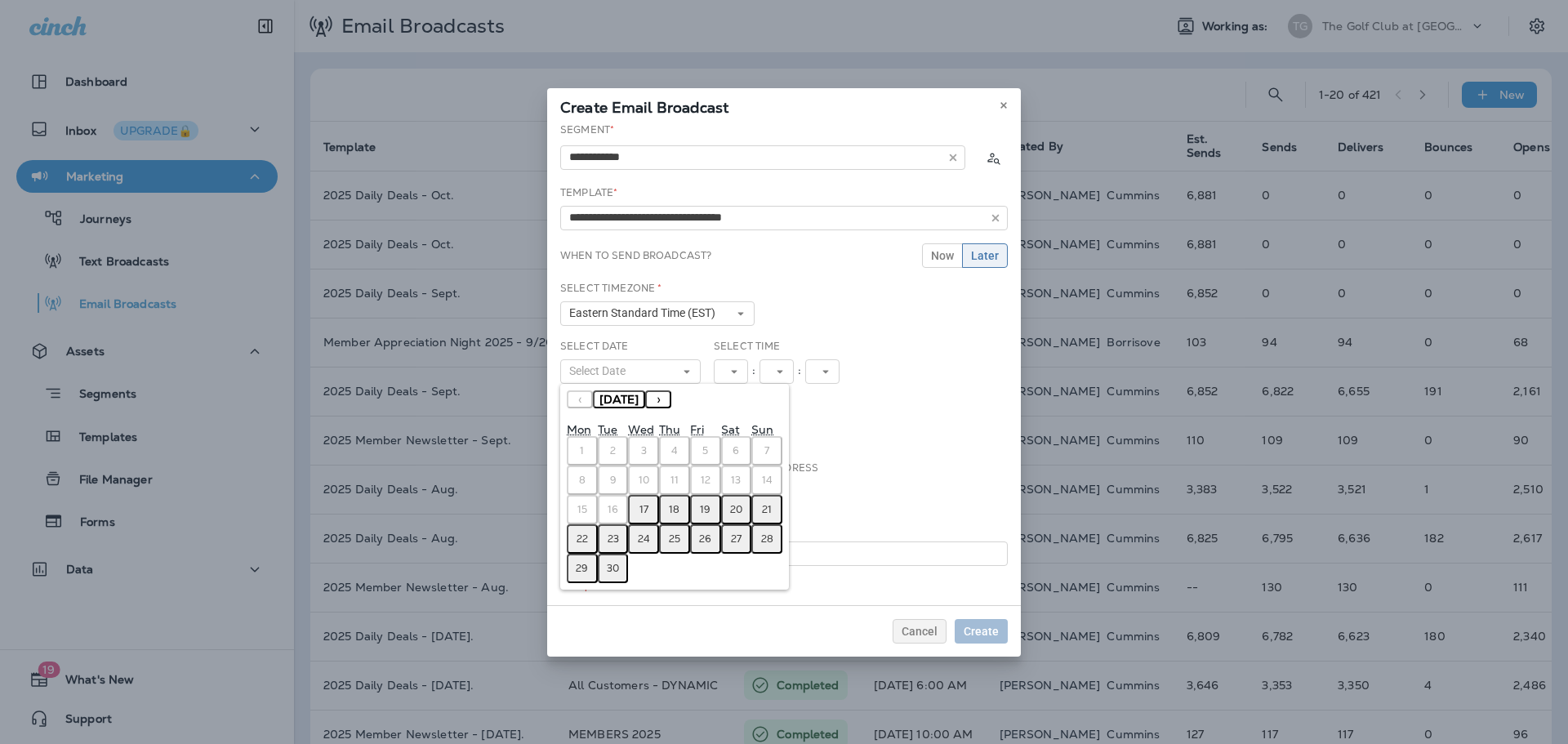
click at [680, 509] on abbr "18" at bounding box center [673, 509] width 10 height 13
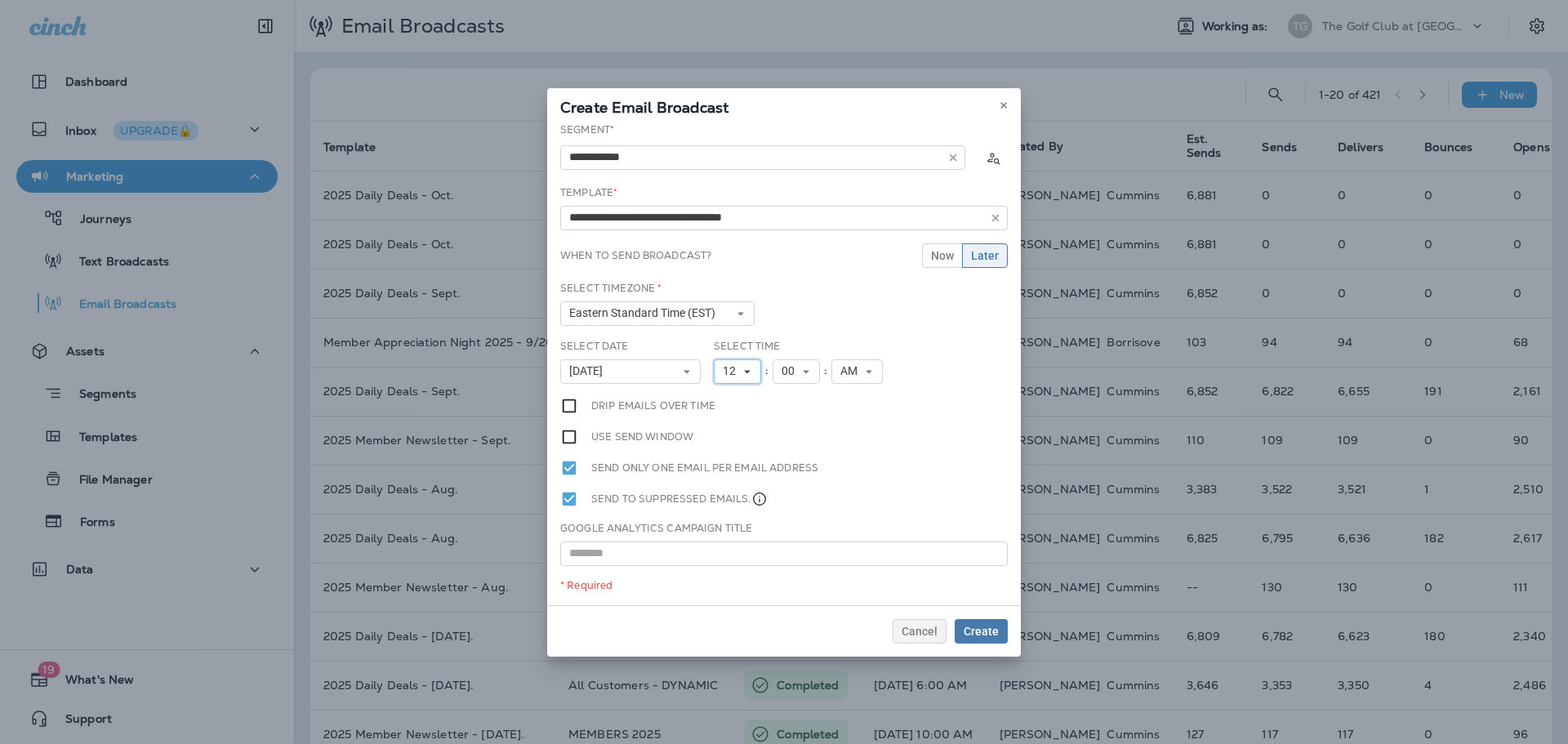
click at [733, 372] on span "12" at bounding box center [732, 371] width 20 height 14
click at [717, 573] on link "10" at bounding box center [737, 574] width 48 height 20
click at [746, 559] on input "text" at bounding box center [783, 554] width 447 height 24
type input "**********"
click at [990, 633] on span "Create" at bounding box center [981, 631] width 35 height 11
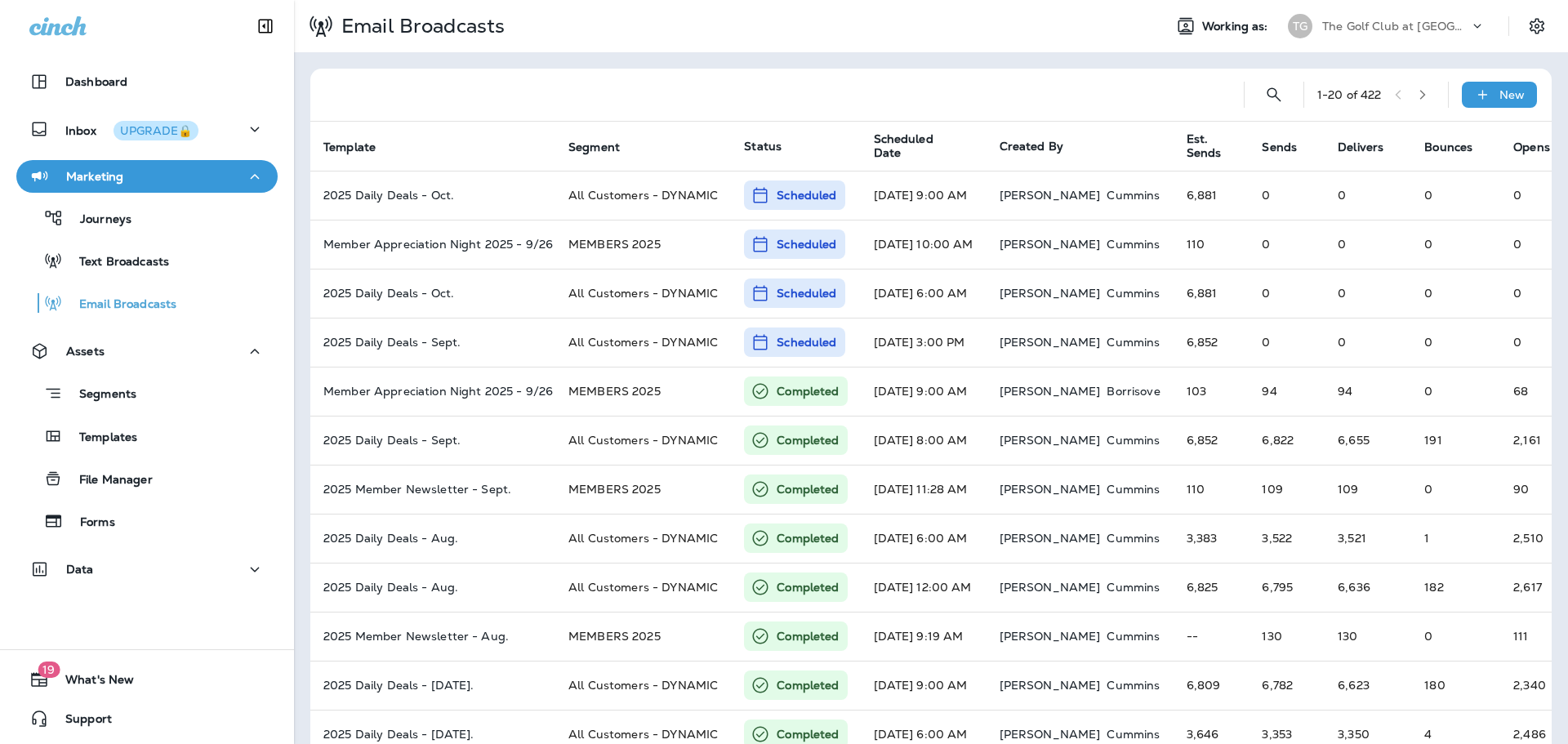
click at [1443, 30] on p "The Golf Club at [GEOGRAPHIC_DATA]" at bounding box center [1395, 26] width 147 height 13
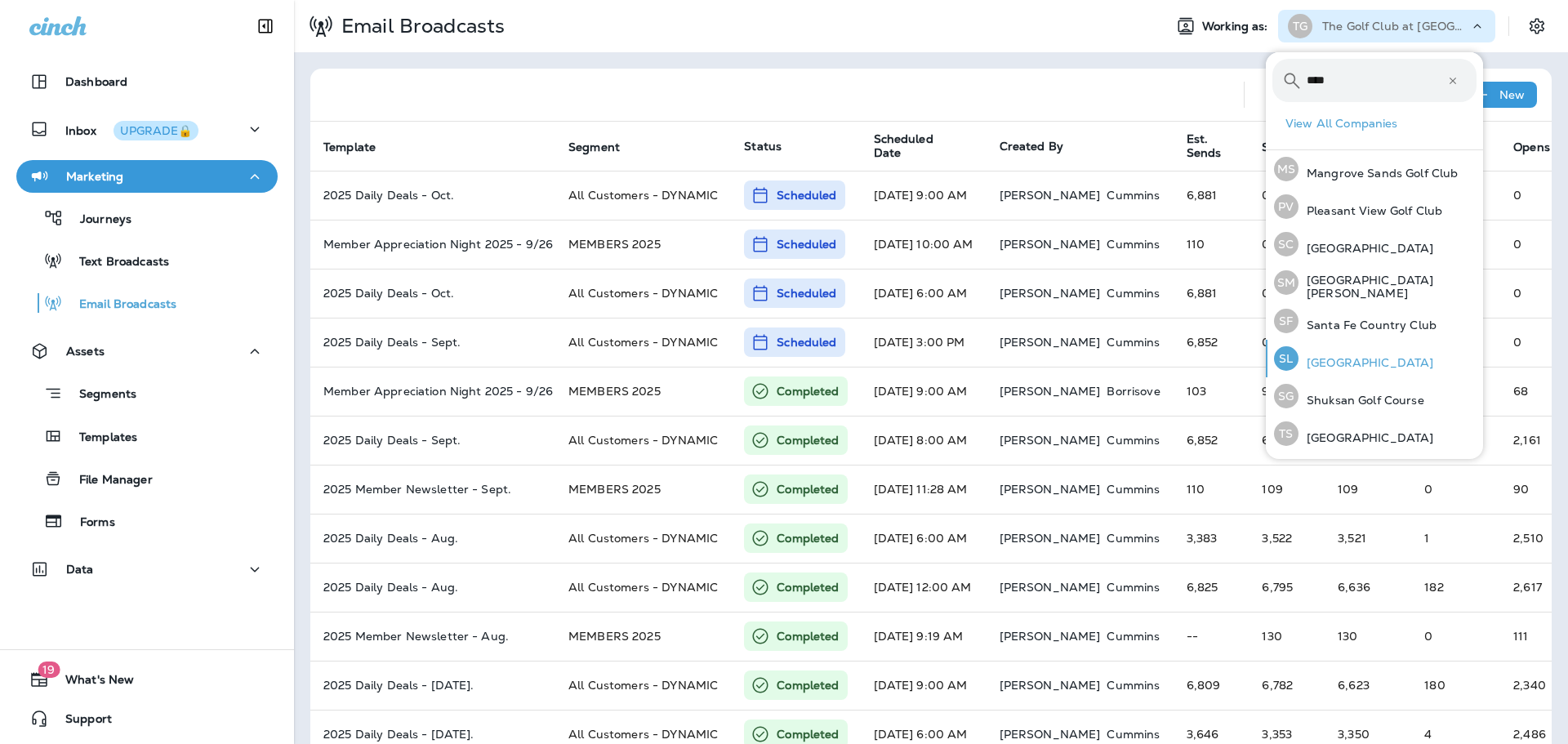
type input "****"
click at [1414, 372] on div "SL [GEOGRAPHIC_DATA]" at bounding box center [1353, 358] width 173 height 38
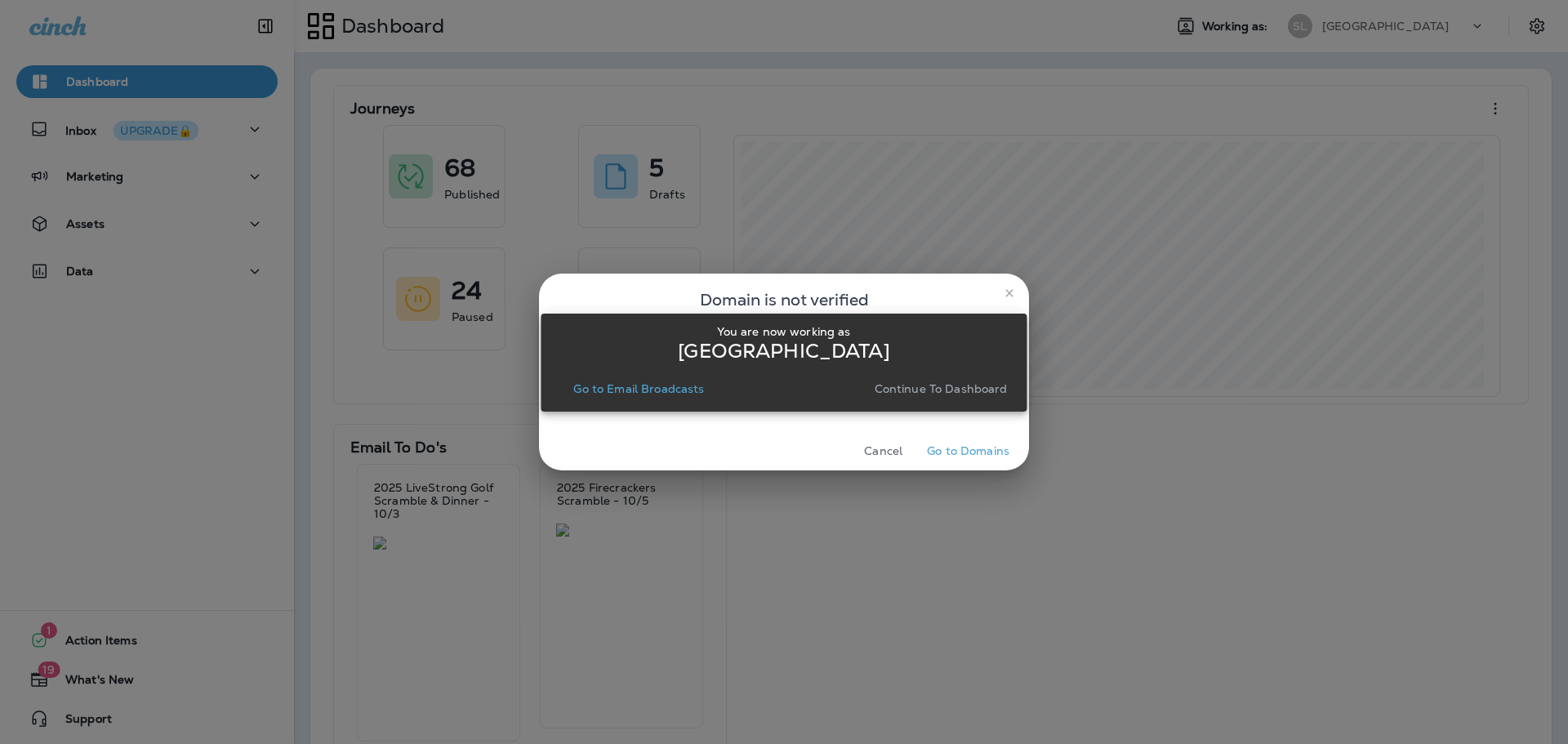
click at [939, 385] on p "Continue to Dashboard" at bounding box center [942, 389] width 133 height 13
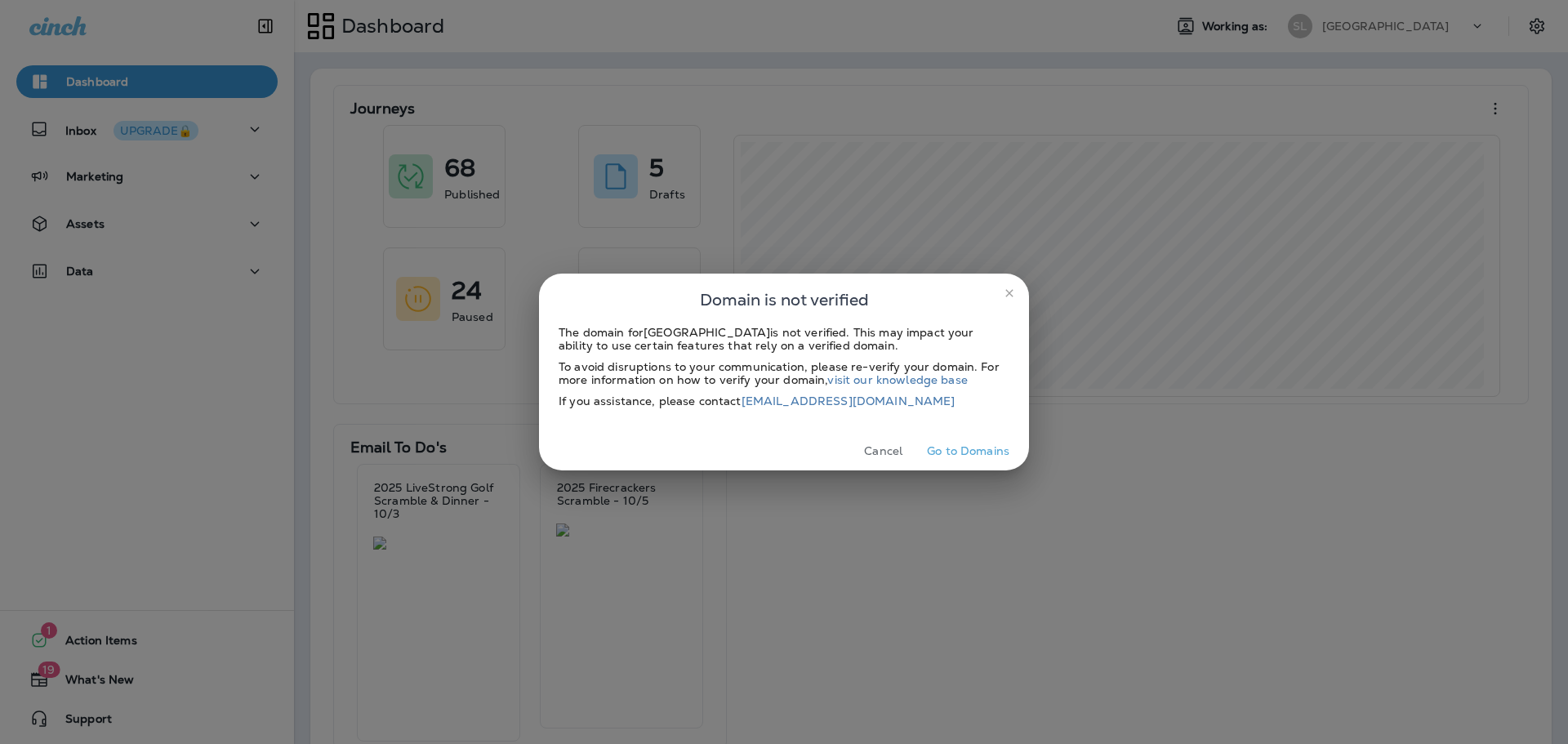
click at [1007, 295] on icon "close" at bounding box center [1009, 294] width 13 height 13
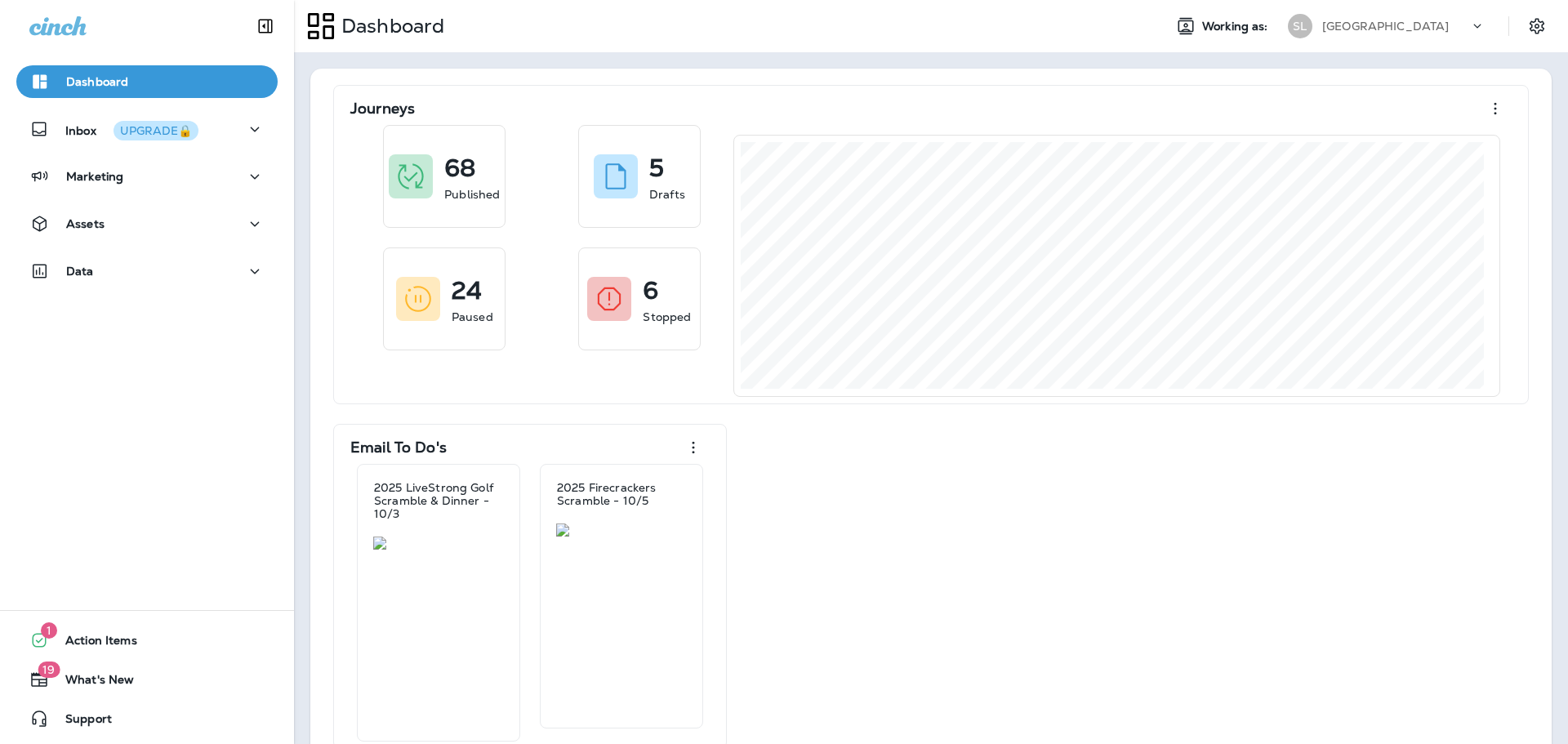
click at [113, 204] on div "Dashboard Inbox UPGRADE🔒 Marketing Assets Data" at bounding box center [146, 179] width 294 height 262
click at [102, 215] on div "Assets" at bounding box center [67, 224] width 75 height 21
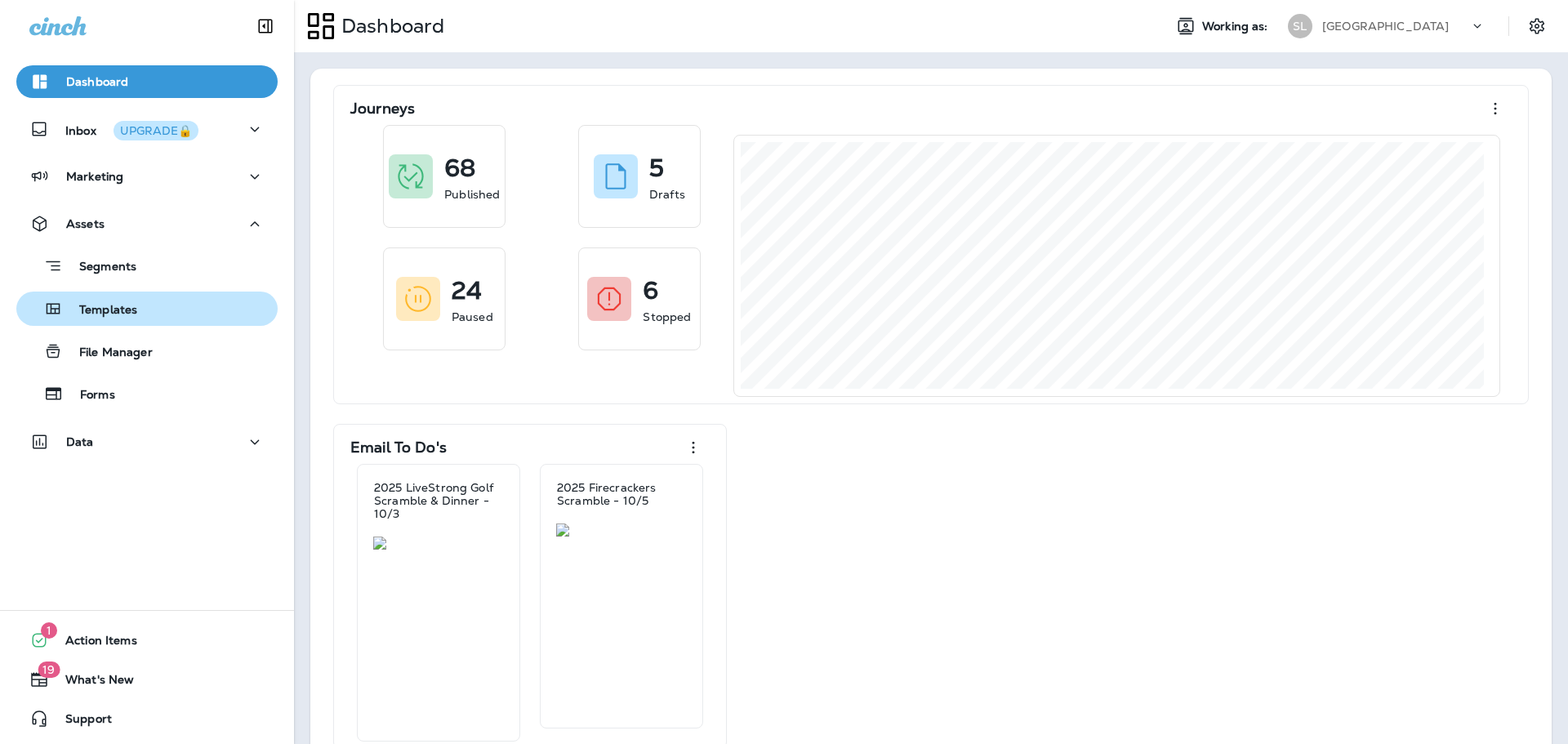
click at [147, 306] on div "Templates" at bounding box center [146, 309] width 249 height 24
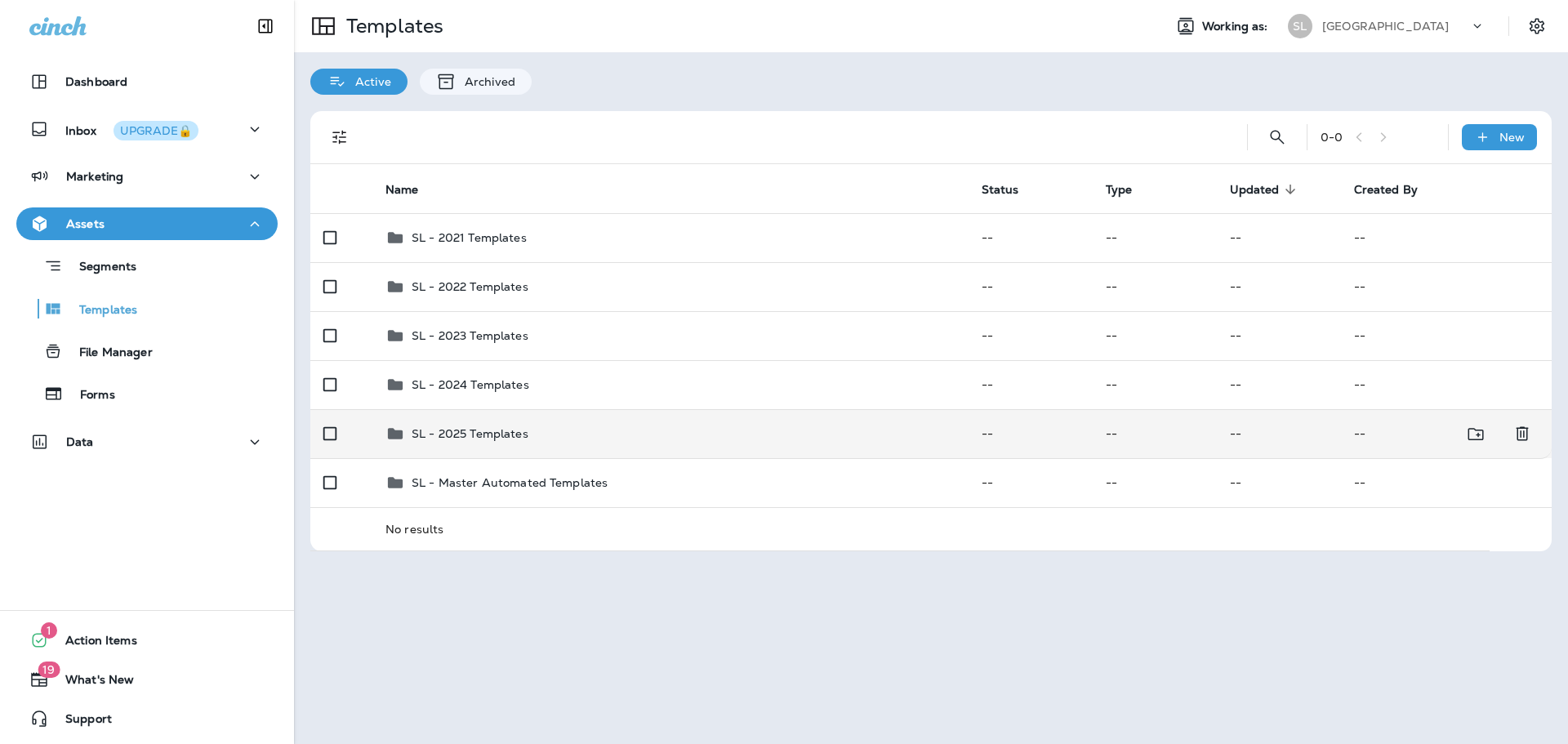
click at [520, 456] on td "SL - 2025 Templates" at bounding box center [671, 433] width 596 height 49
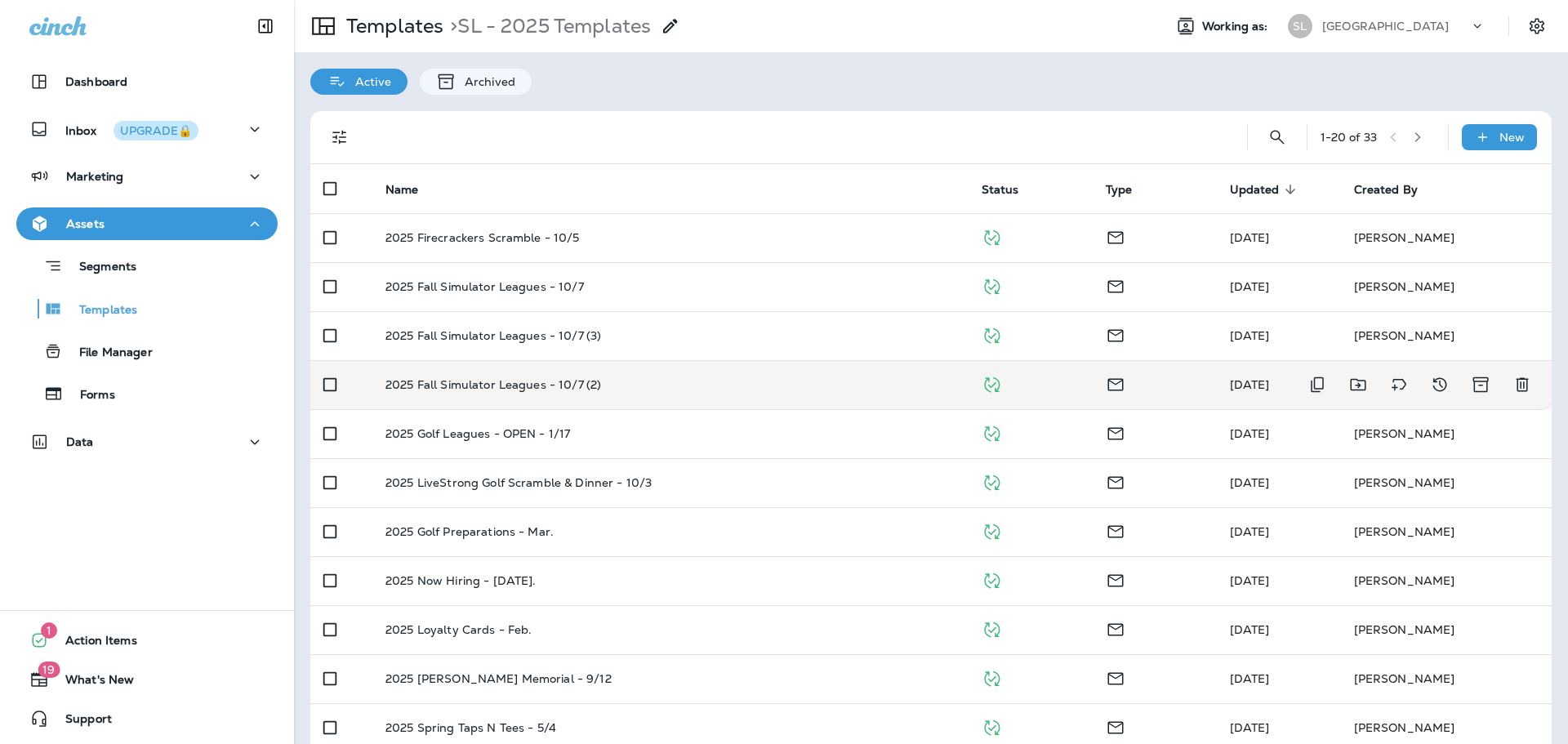
click at [575, 393] on td "2025 Fall Simulator Leagues - 10/7 (2)" at bounding box center [671, 385] width 596 height 49
